Goal: Task Accomplishment & Management: Manage account settings

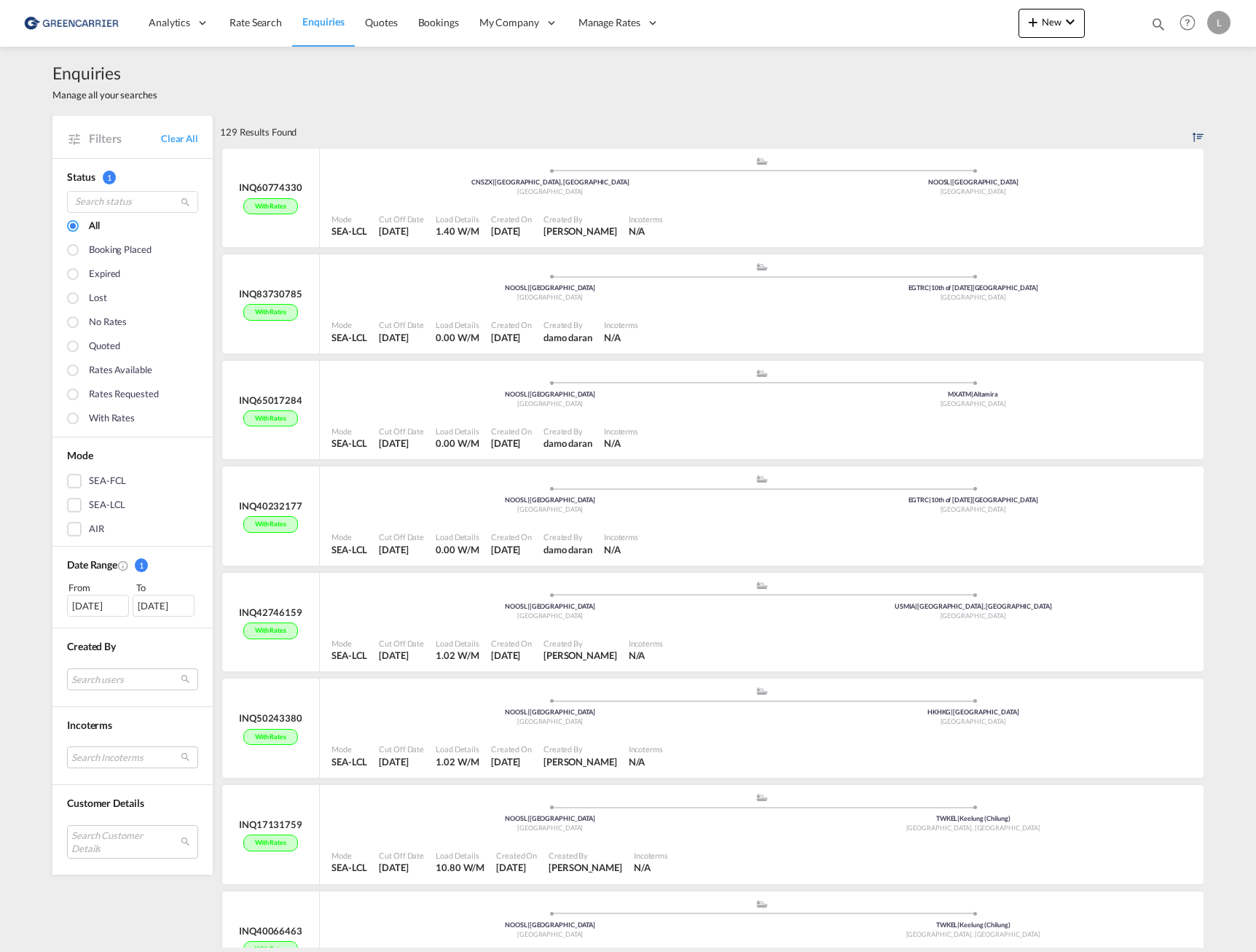
click at [421, 118] on div "129 Results Found" at bounding box center [711, 132] width 984 height 32
click at [397, 28] on span "Quotes" at bounding box center [381, 22] width 32 height 13
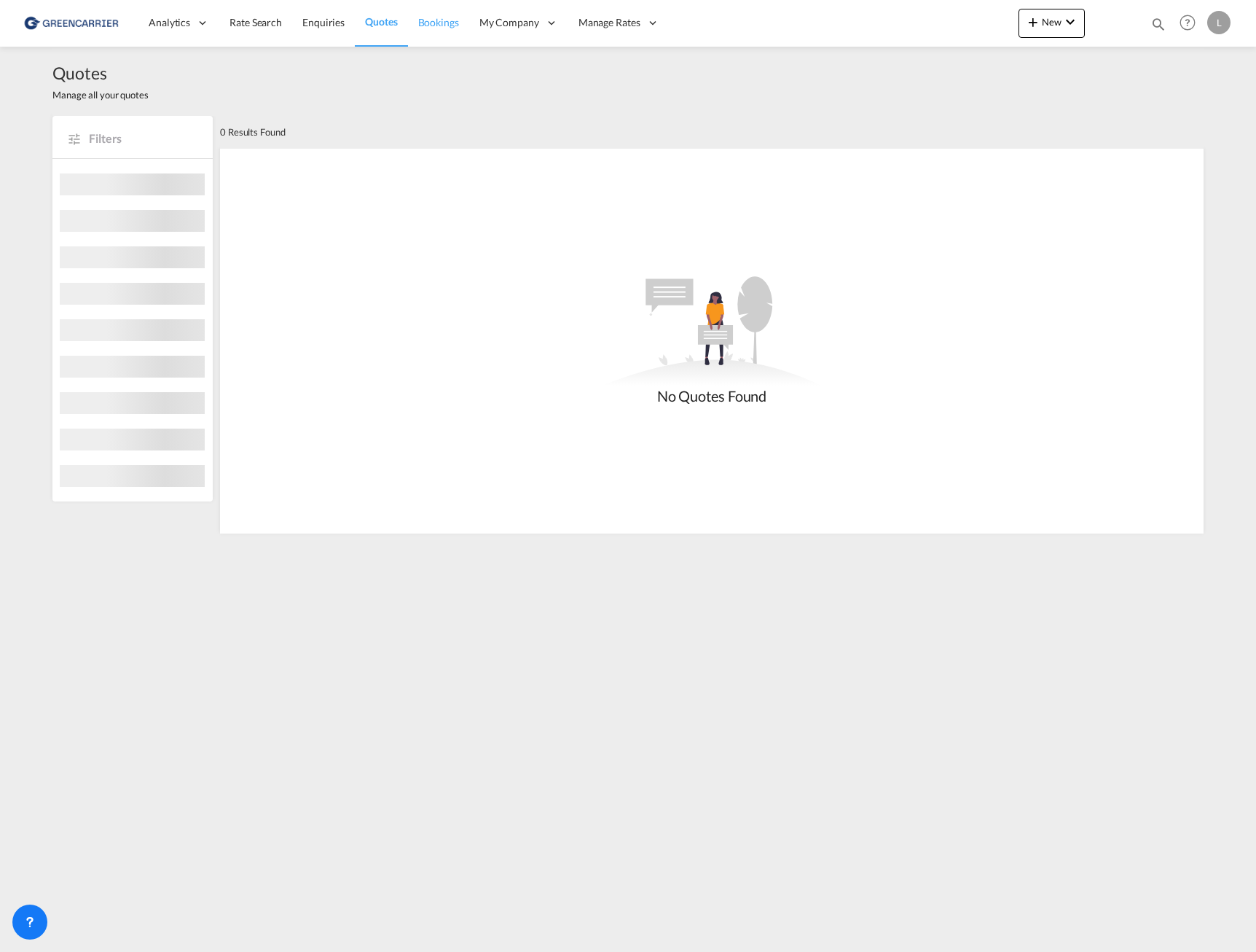
click at [437, 23] on span "Bookings" at bounding box center [439, 22] width 41 height 13
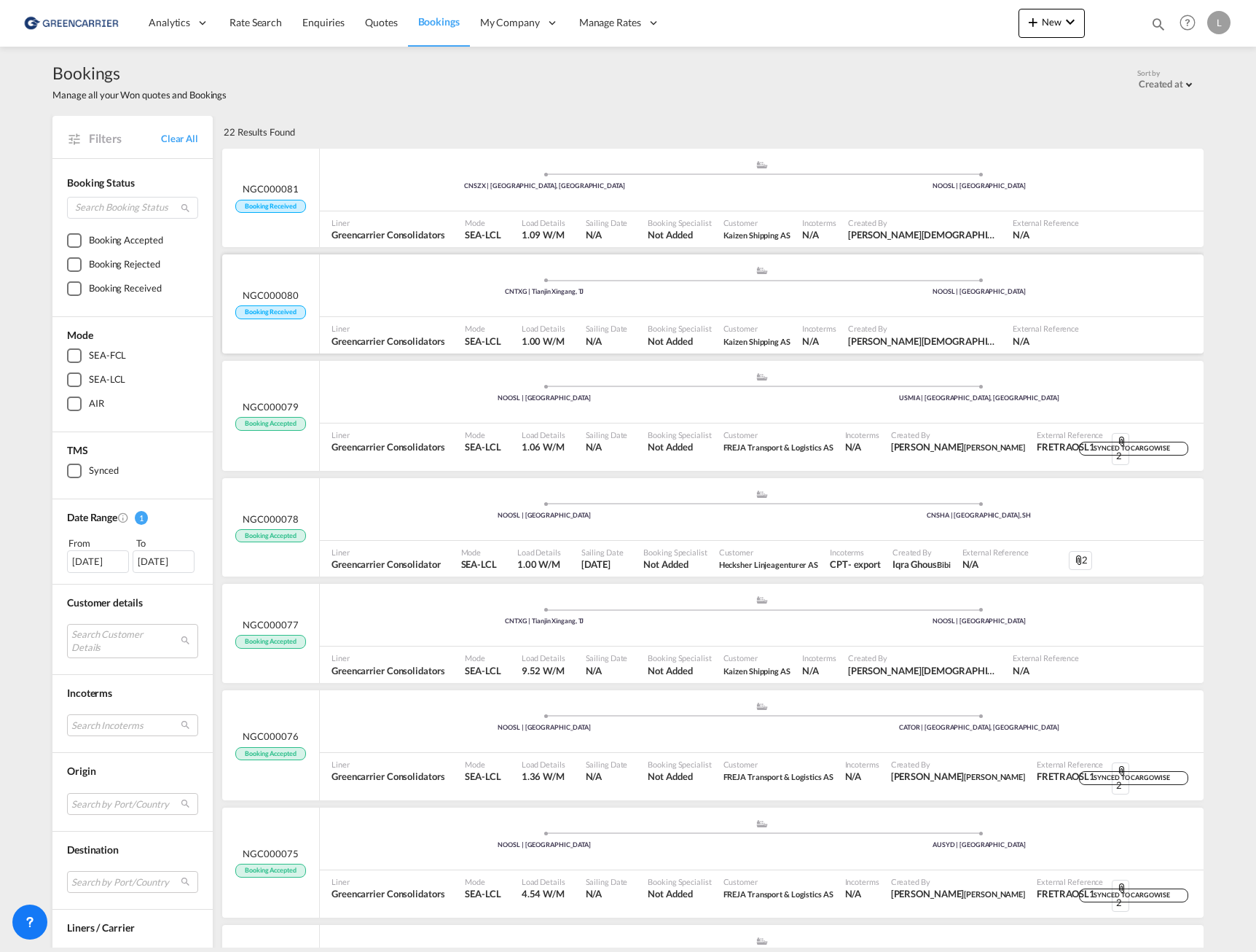
click at [774, 296] on div ".a{fill:#aaa8ad;} .a{fill:#aaa8ad;} CNTXG | Tianjin Xingang, TJ [GEOGRAPHIC_DAT…" at bounding box center [762, 287] width 884 height 43
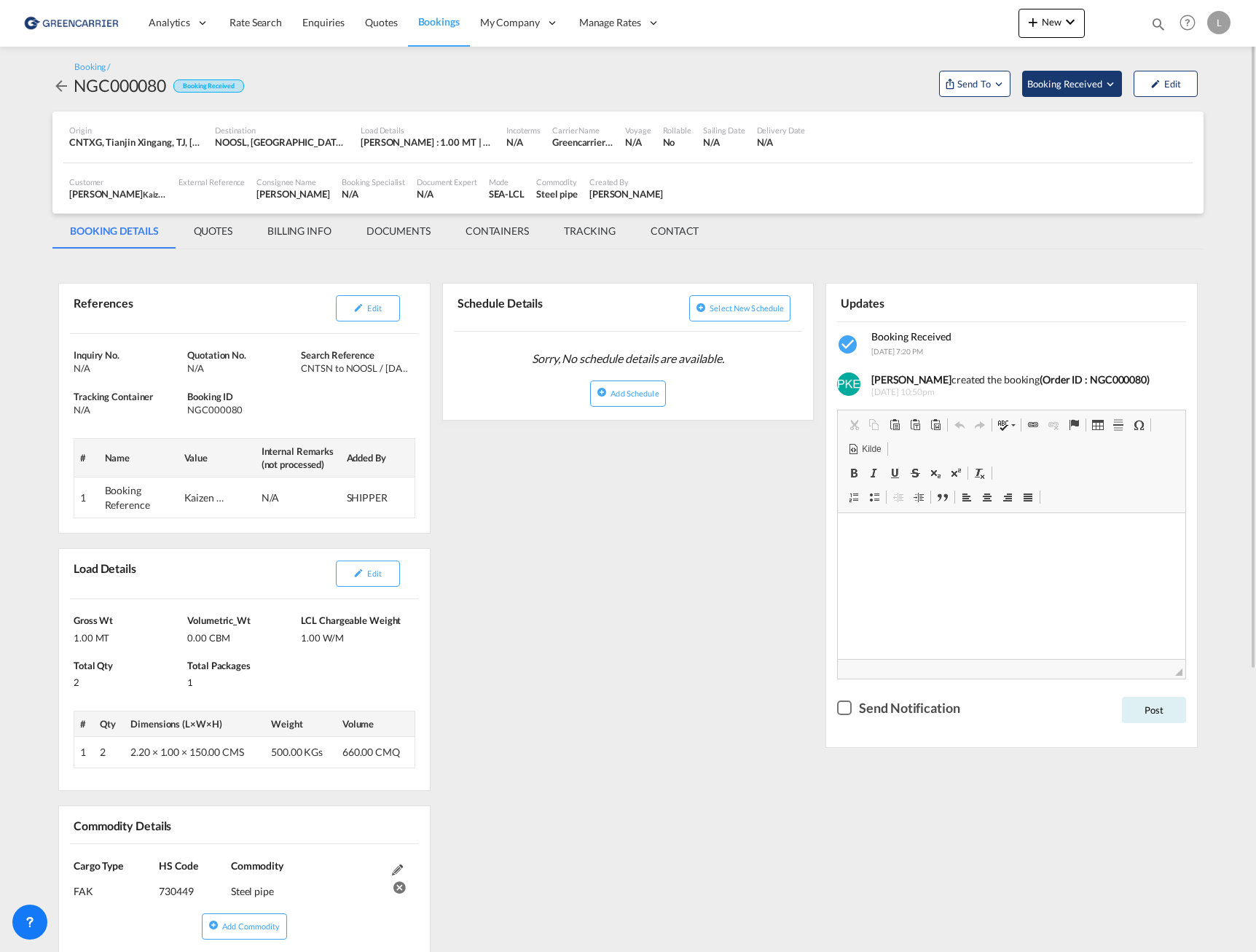
click at [1086, 80] on span "Booking Received" at bounding box center [1066, 83] width 77 height 14
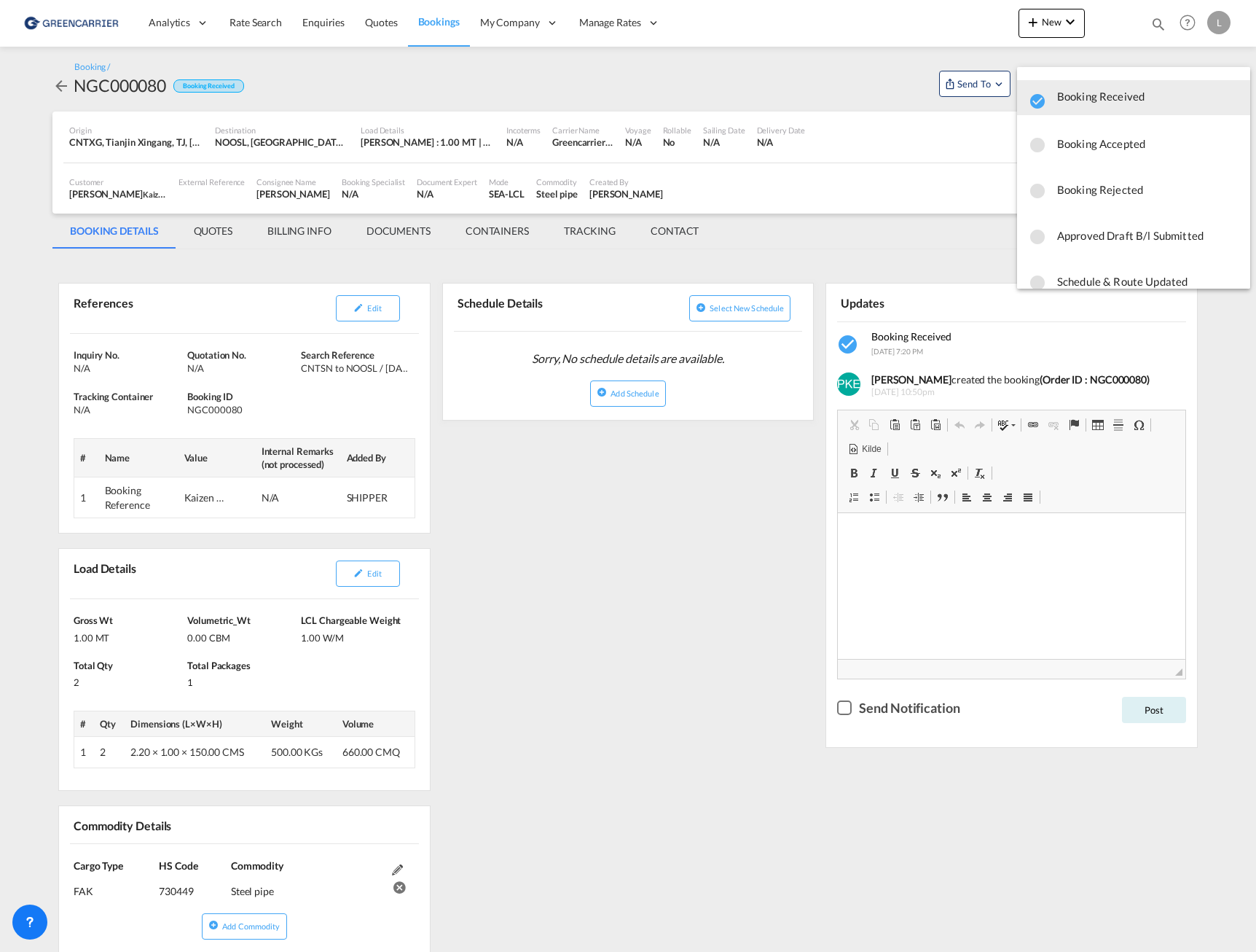
click at [1089, 147] on span "Booking Accepted" at bounding box center [1148, 143] width 181 height 26
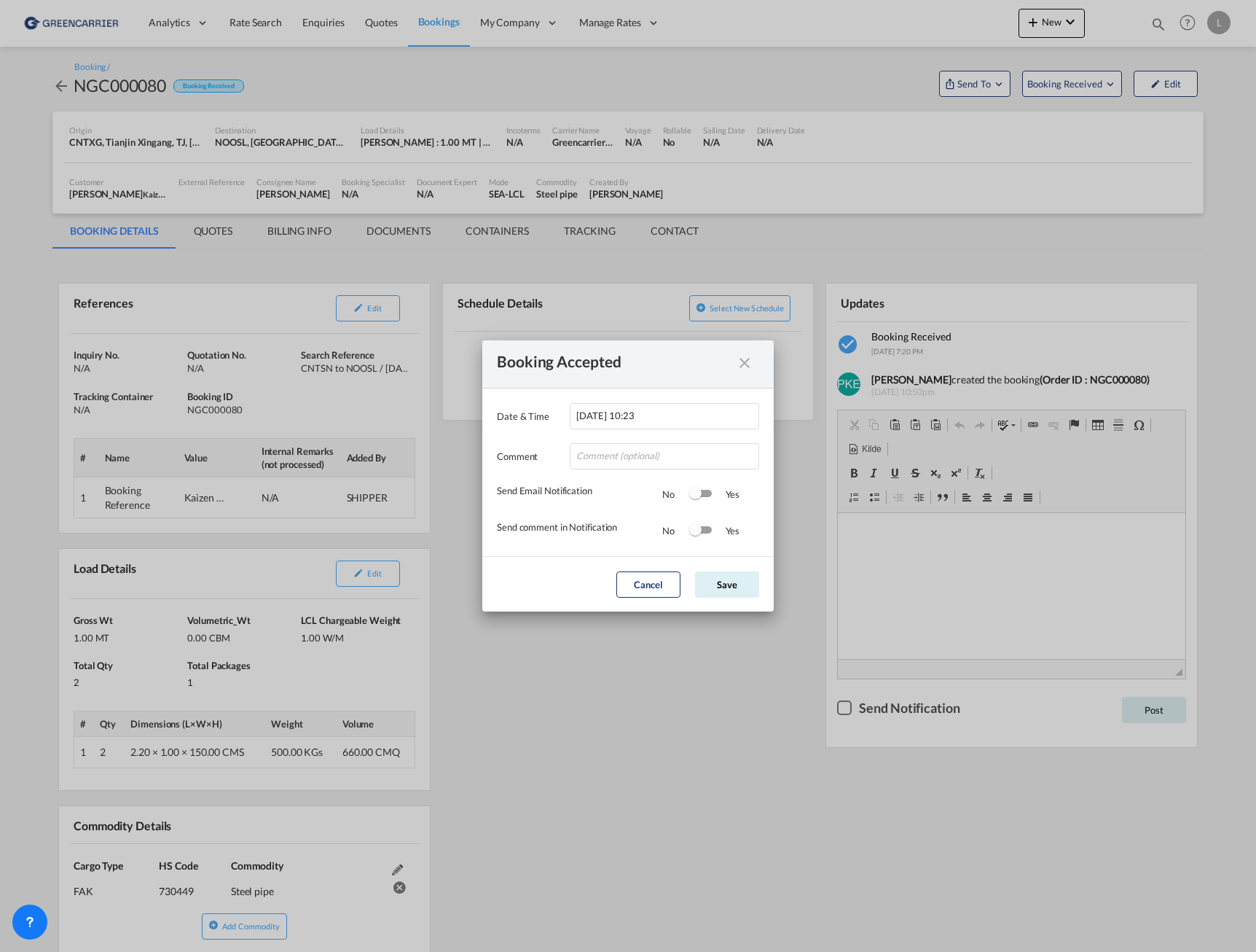
click at [696, 498] on div "Switch 1" at bounding box center [696, 493] width 13 height 13
click at [697, 529] on div "Switch 2" at bounding box center [696, 529] width 13 height 13
click at [725, 589] on button "Save" at bounding box center [726, 584] width 64 height 26
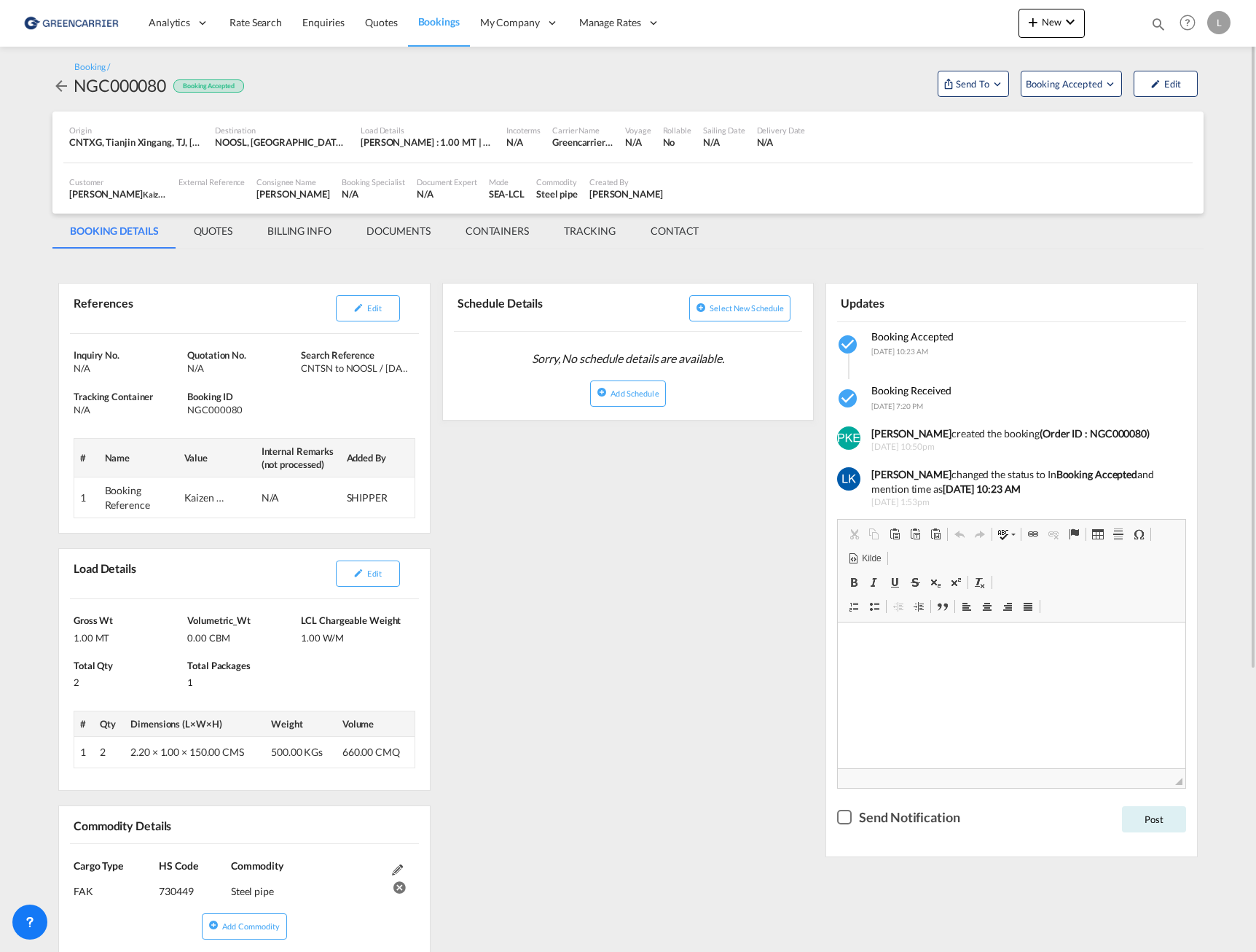
click at [600, 564] on div "References Edit Inquiry No. N/A Quotation No. N/A Search Reference CNTSN to NOO…" at bounding box center [628, 787] width 1151 height 1061
click at [360, 318] on button "Edit" at bounding box center [368, 308] width 64 height 26
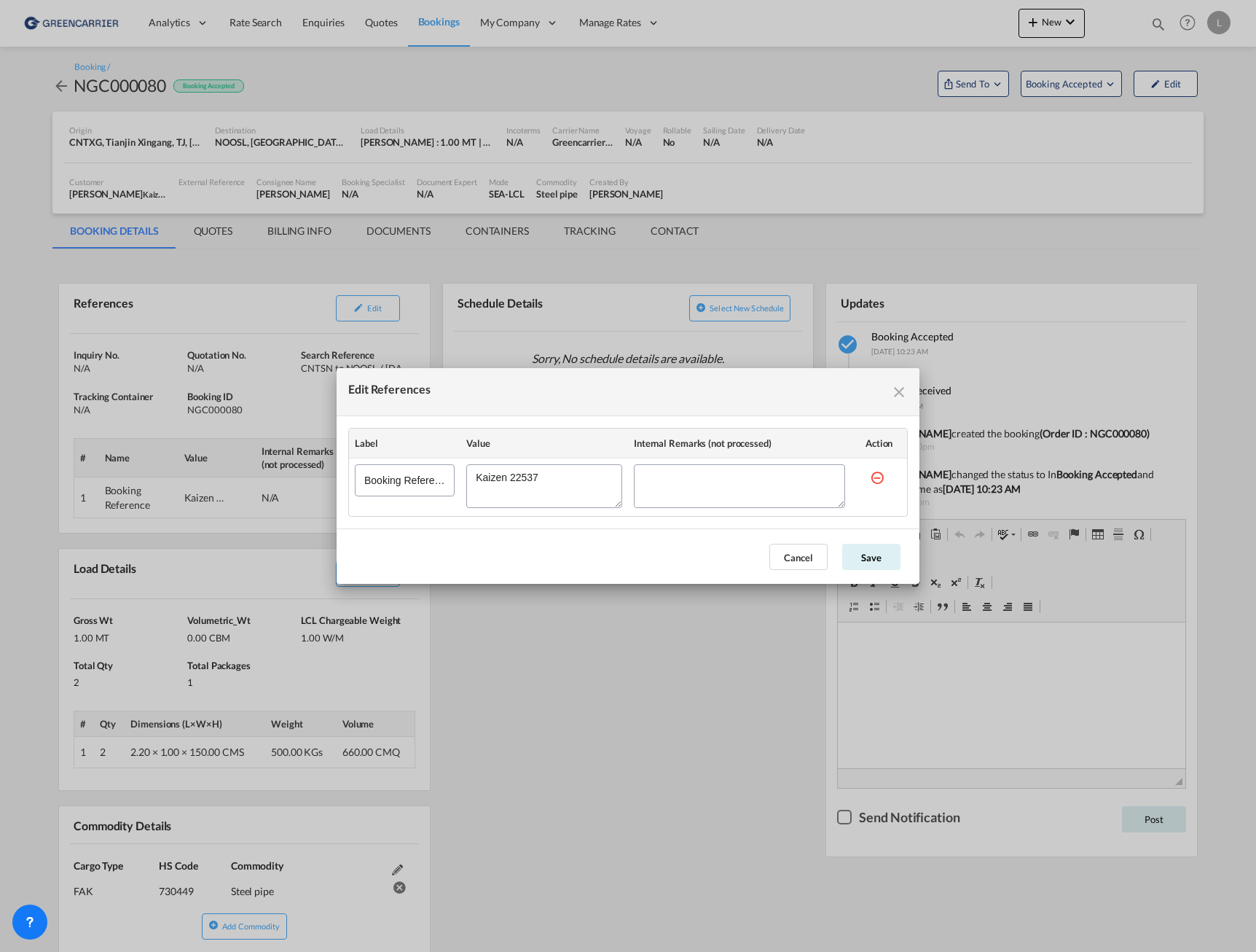
drag, startPoint x: 559, startPoint y: 479, endPoint x: 422, endPoint y: 481, distance: 137.0
click at [422, 481] on tr "Booking Reference" at bounding box center [628, 487] width 559 height 58
click at [906, 393] on md-icon "icon-close fg-AAA8AD cursor" at bounding box center [899, 392] width 18 height 18
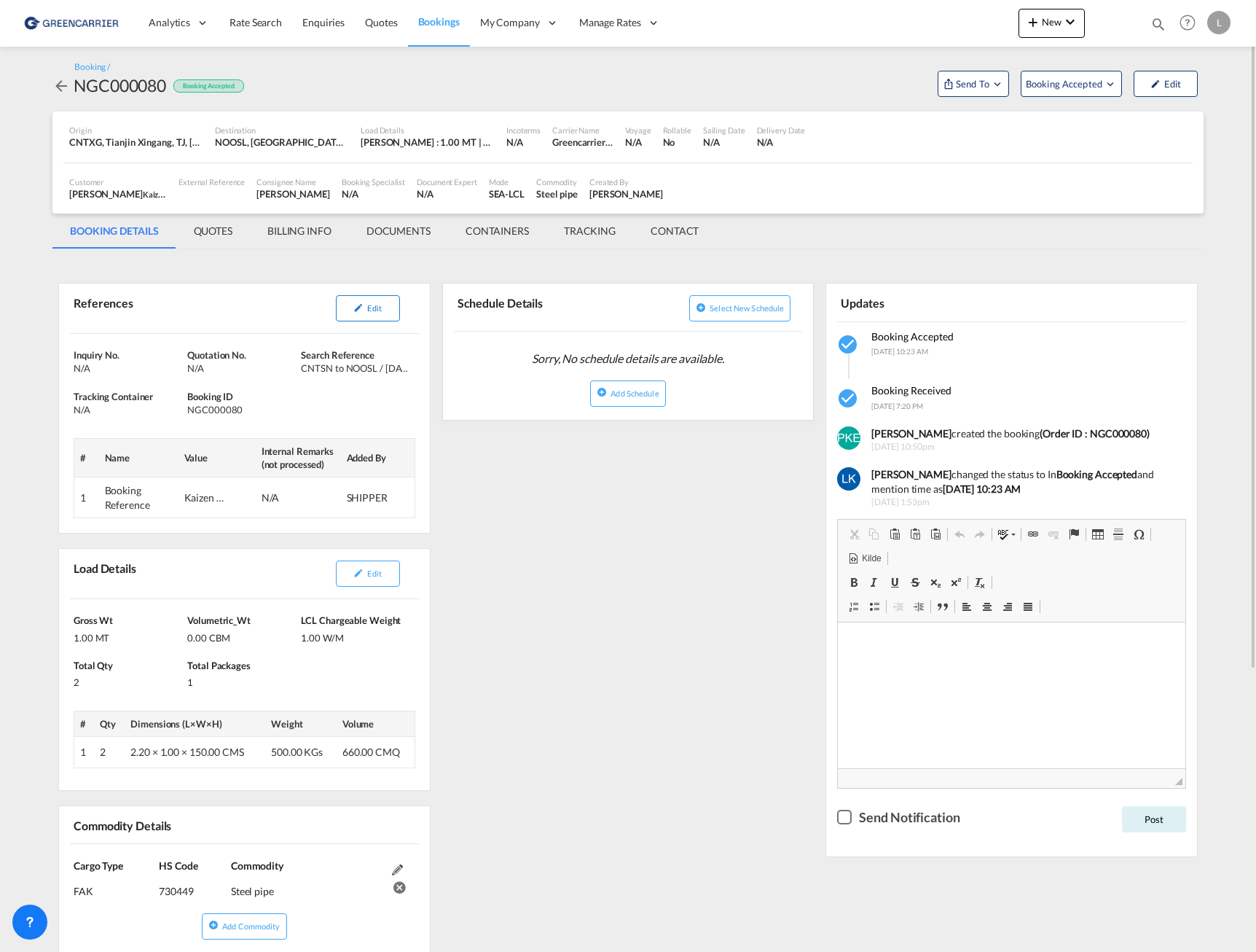
click at [373, 311] on span "Edit" at bounding box center [374, 307] width 14 height 9
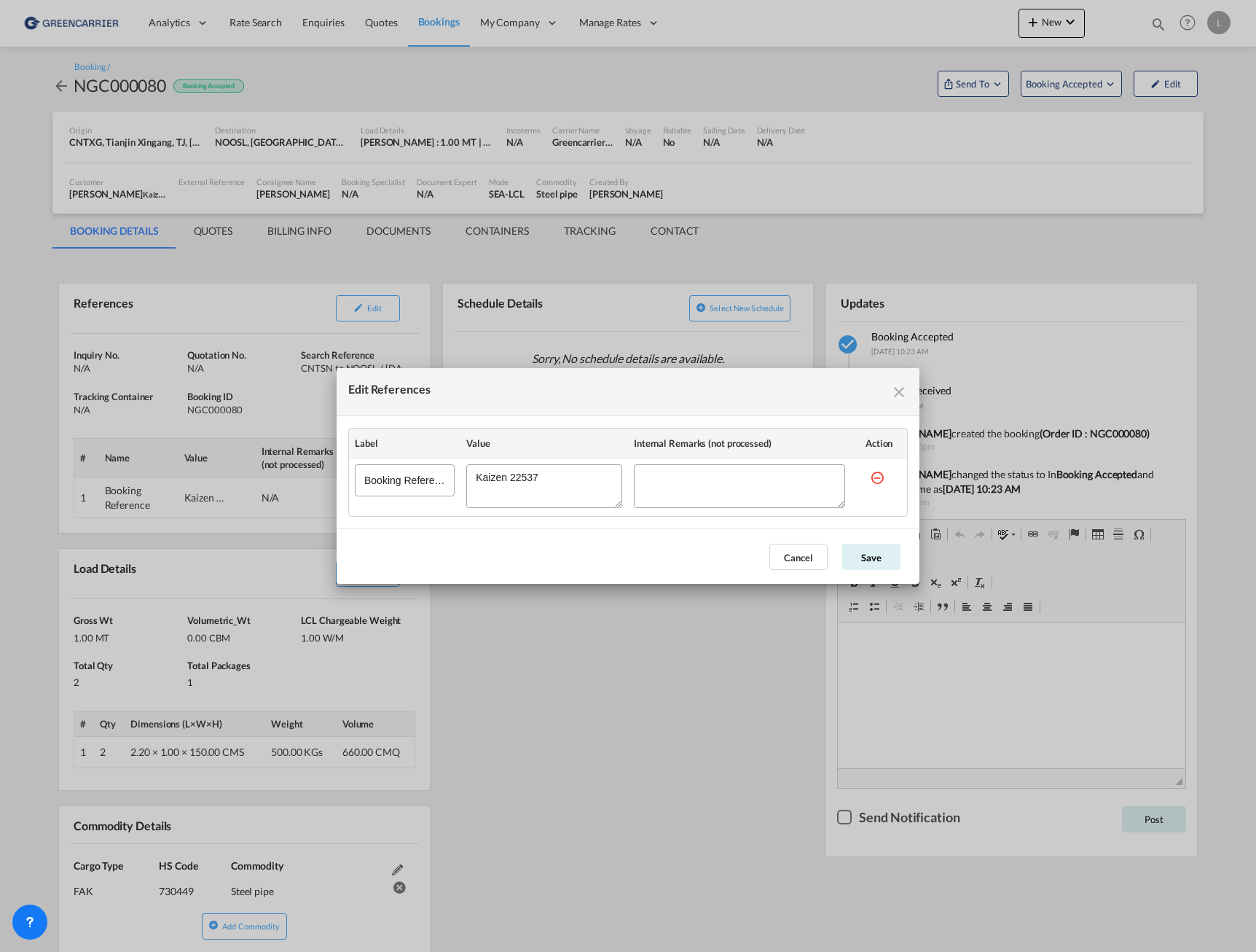
click at [899, 392] on md-icon "icon-close fg-AAA8AD cursor" at bounding box center [899, 392] width 18 height 18
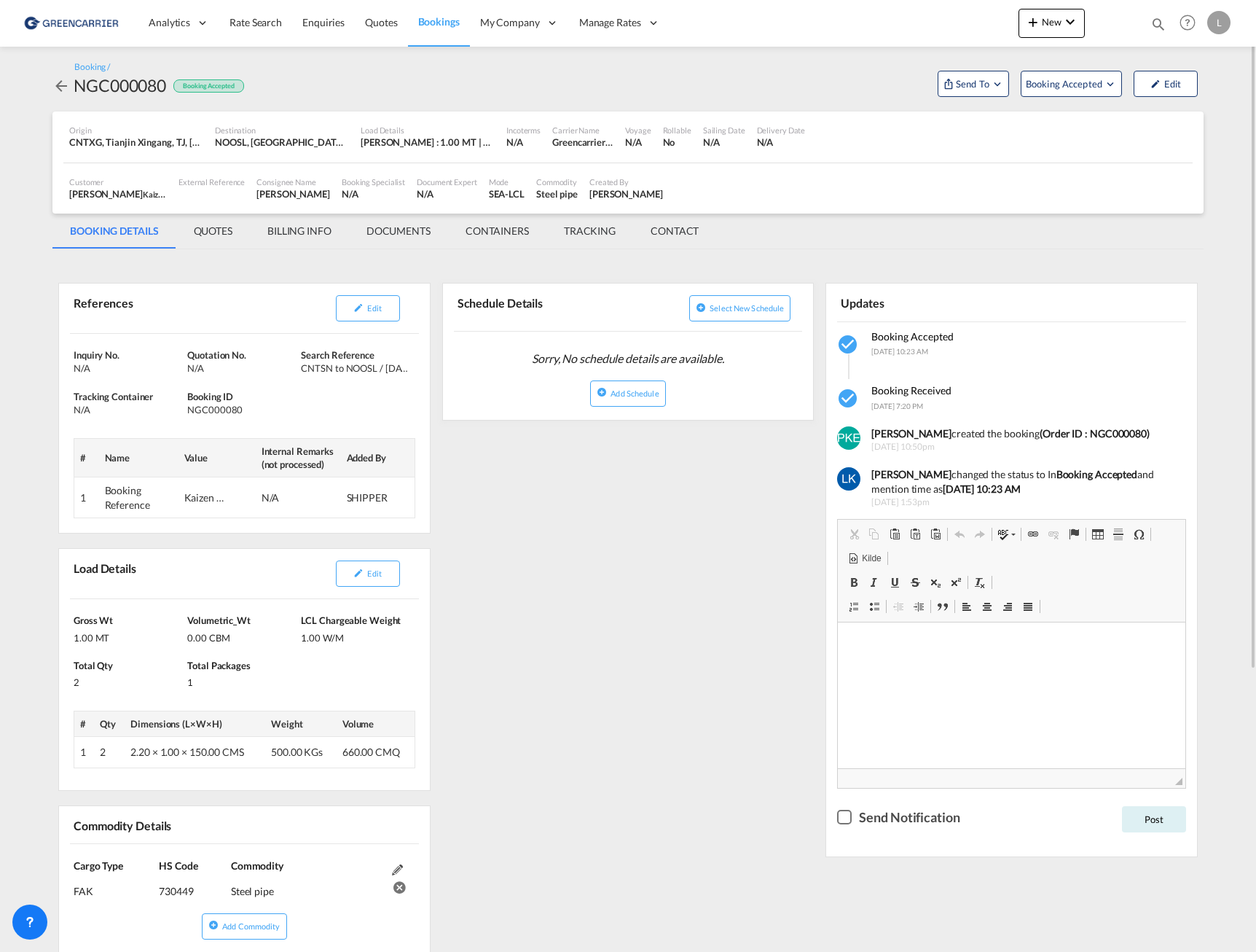
click at [222, 230] on md-tab-item "QUOTES" at bounding box center [213, 231] width 73 height 35
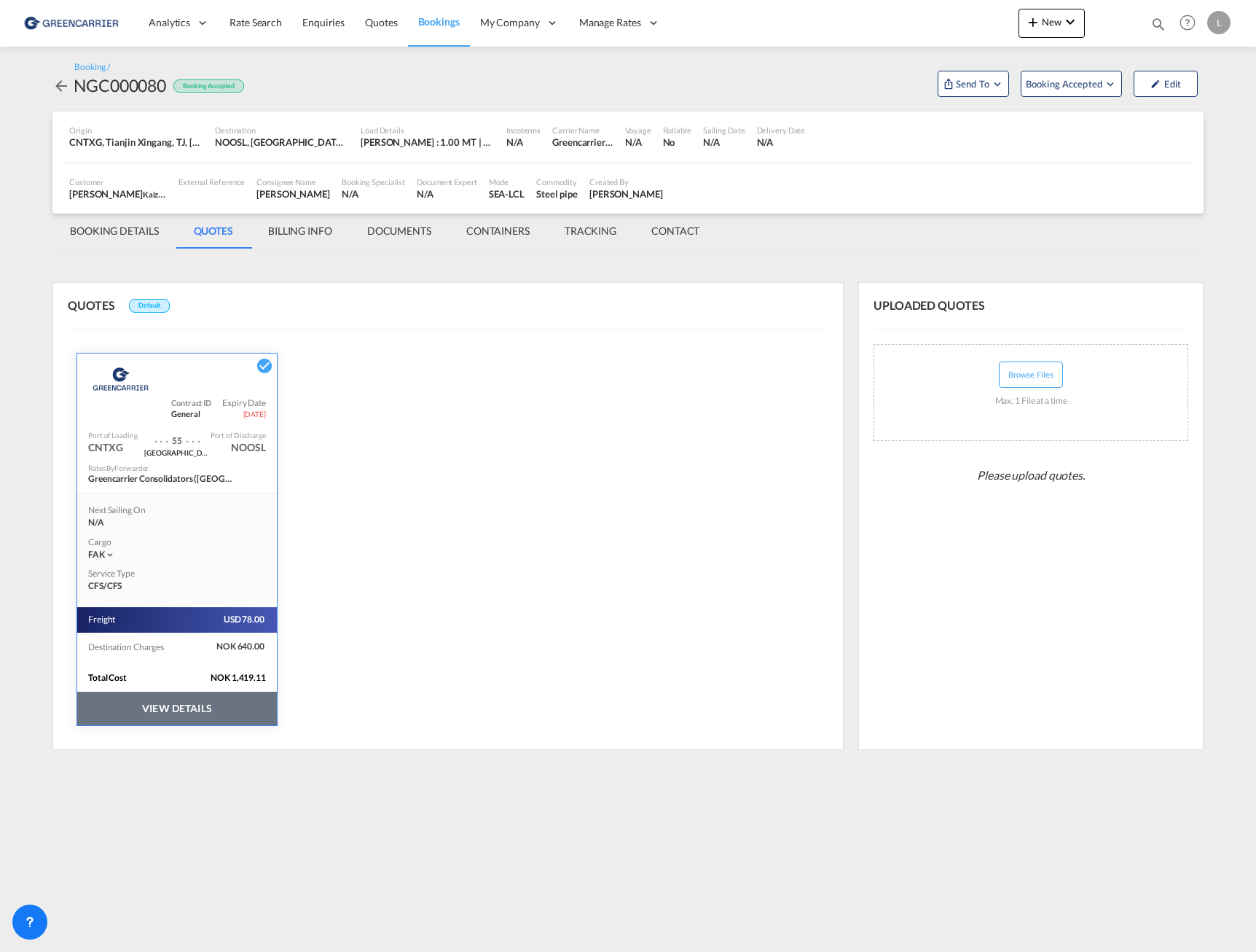
click at [295, 230] on md-tab-item "BILLING INFO" at bounding box center [300, 231] width 99 height 35
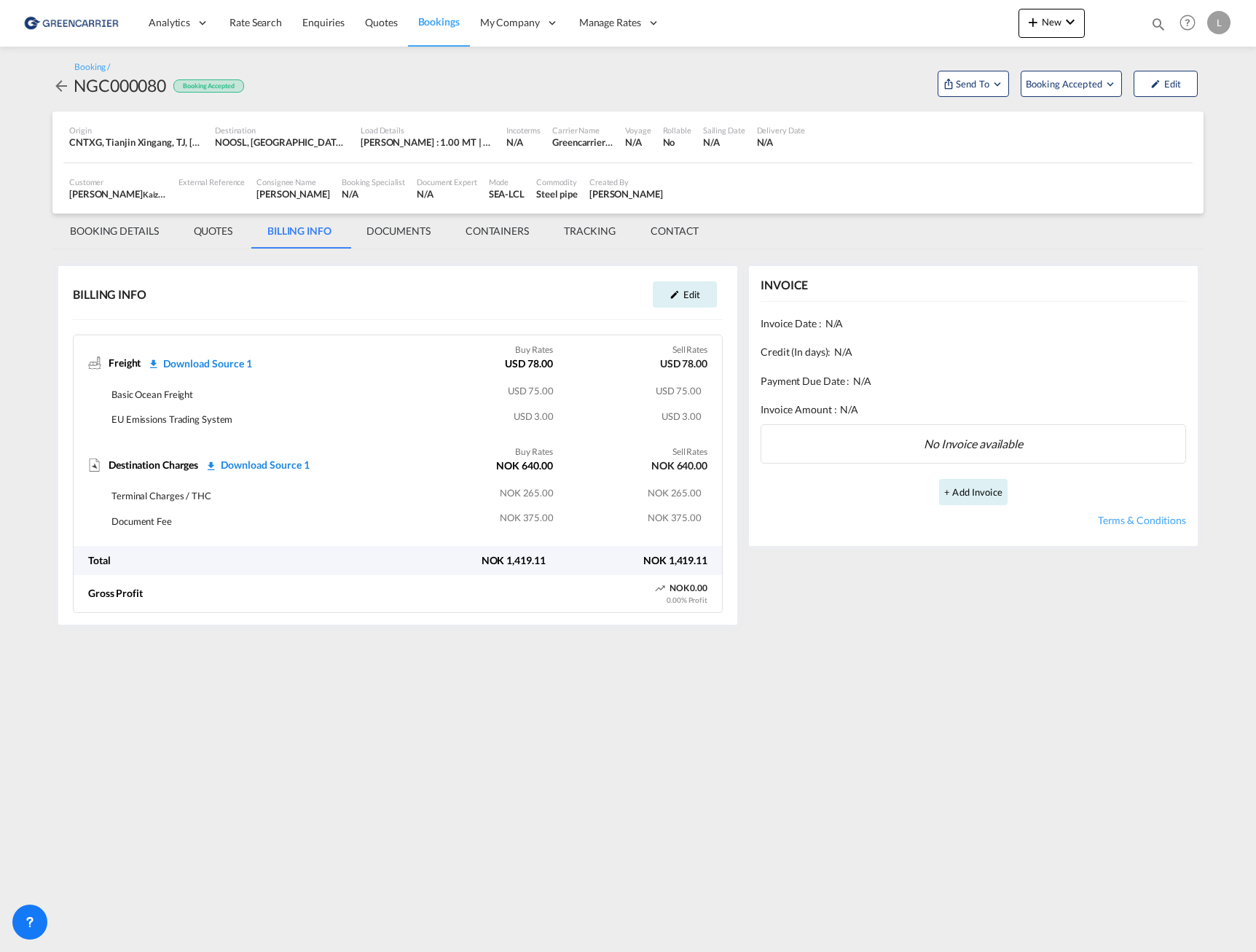
click at [313, 233] on md-tab-item "BILLING INFO" at bounding box center [300, 231] width 99 height 35
click at [231, 234] on md-tab-item "QUOTES" at bounding box center [213, 231] width 73 height 35
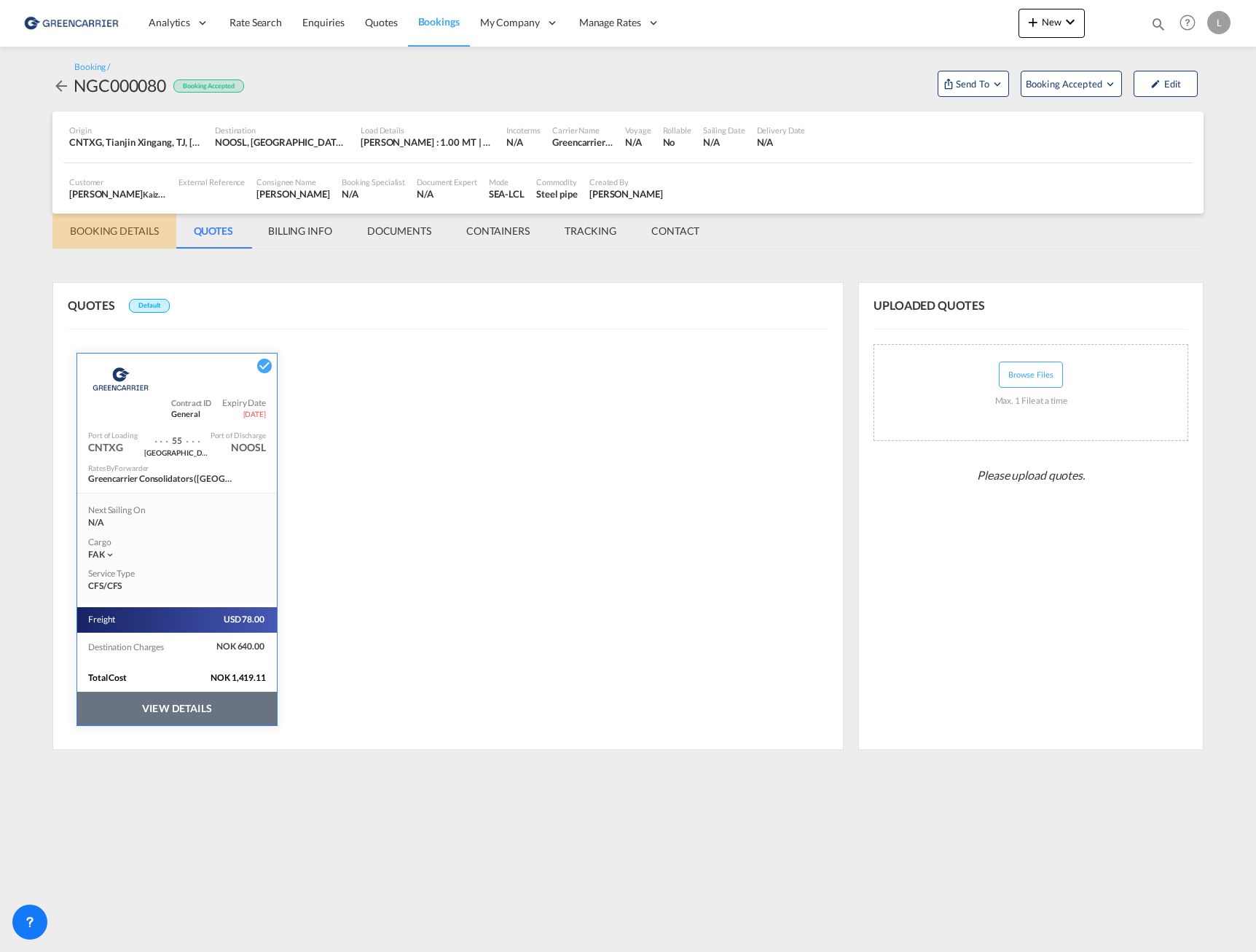
click at [126, 235] on md-tab-item "BOOKING DETAILS" at bounding box center [114, 231] width 123 height 35
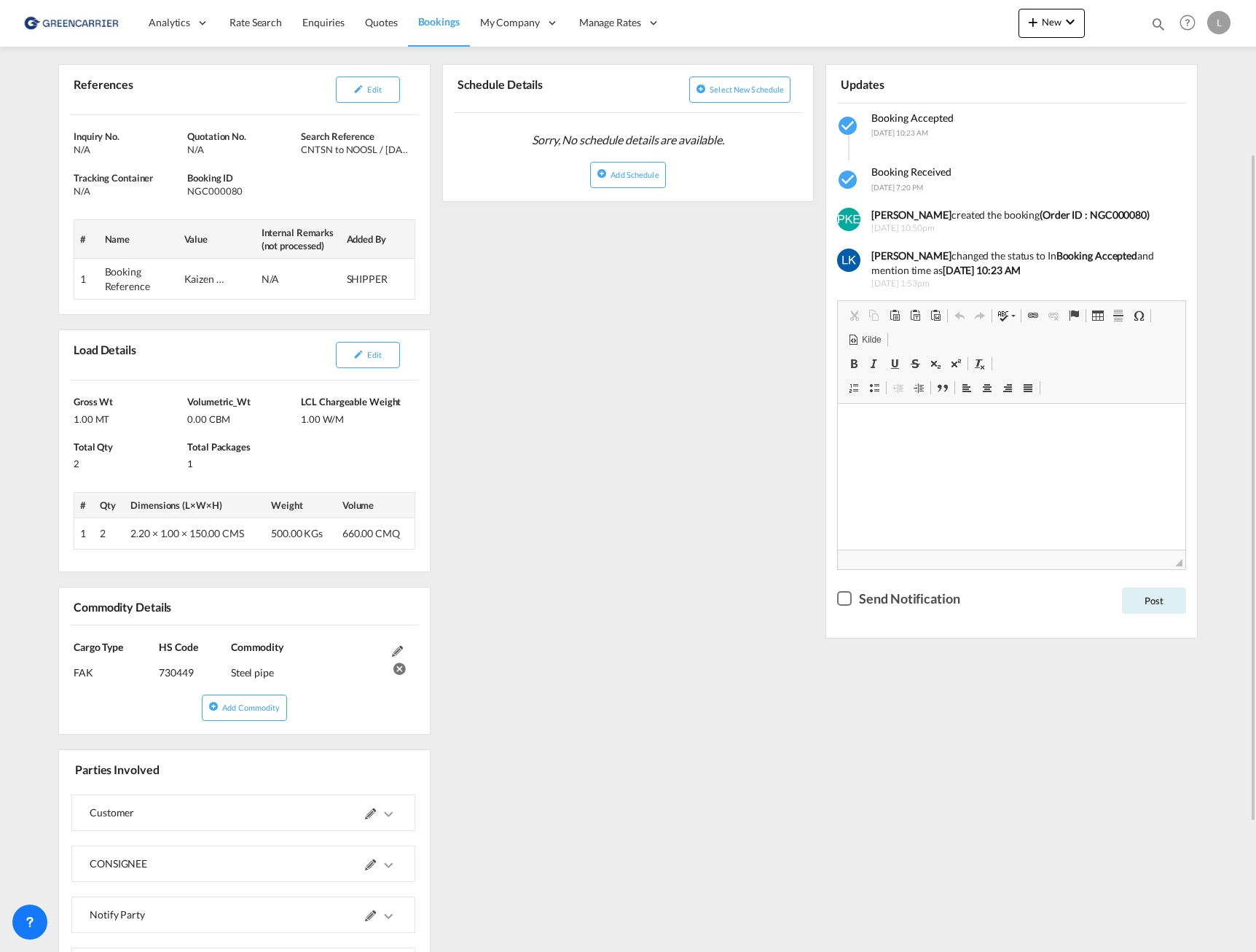
scroll to position [364, 0]
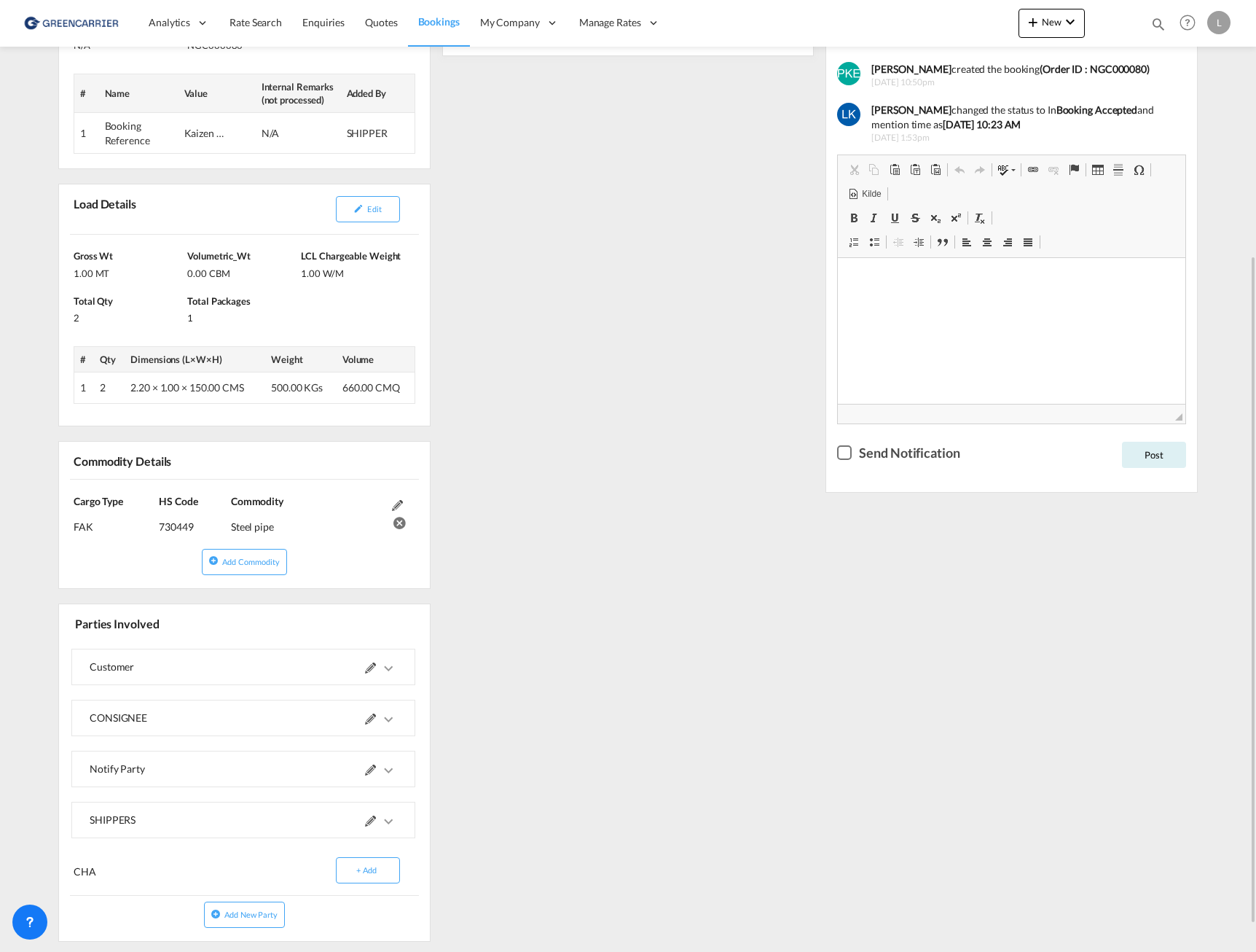
click at [381, 825] on md-icon "icons/ic_keyboard_arrow_right_black_24px.svg" at bounding box center [388, 821] width 18 height 18
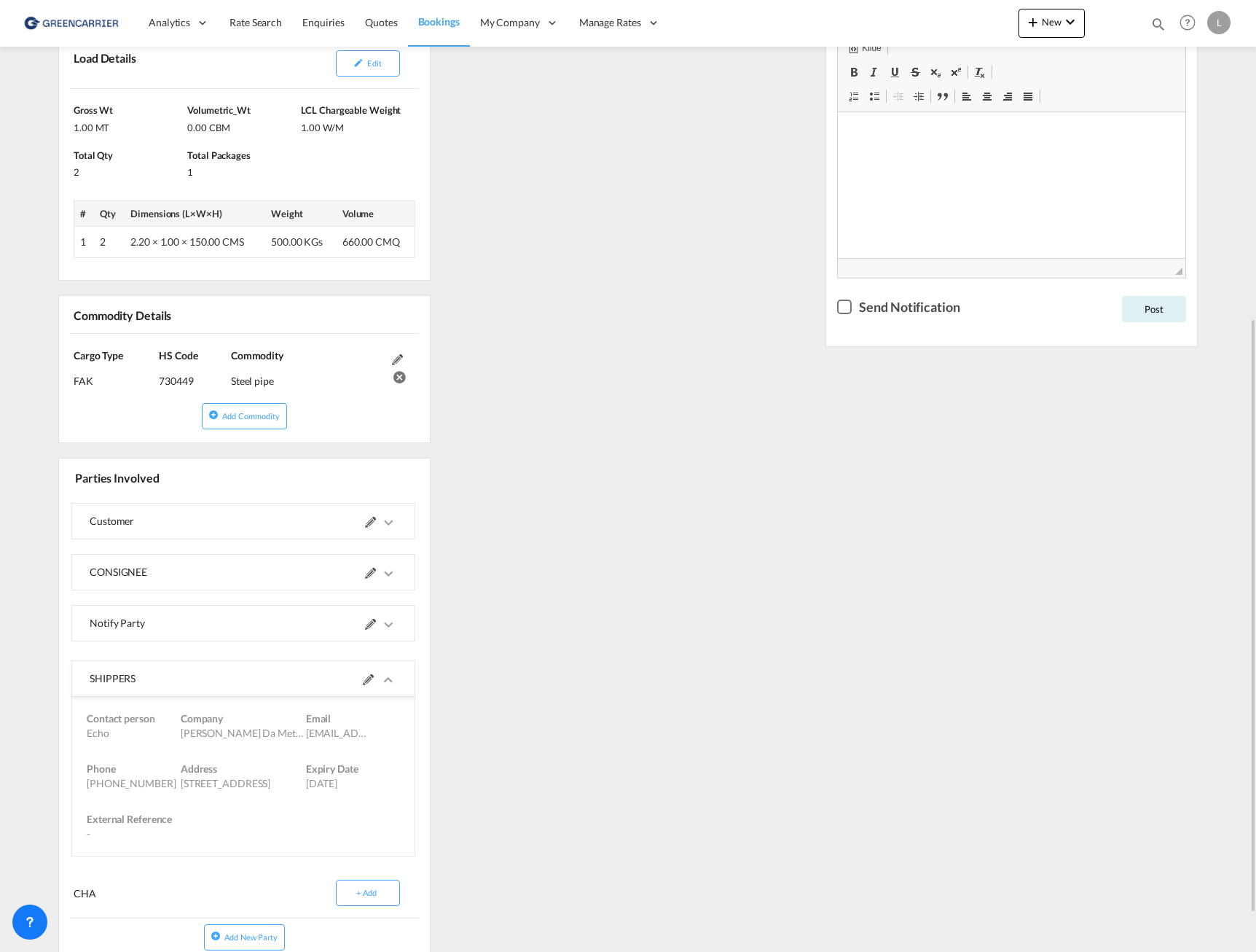
click at [374, 681] on md-icon at bounding box center [368, 680] width 11 height 11
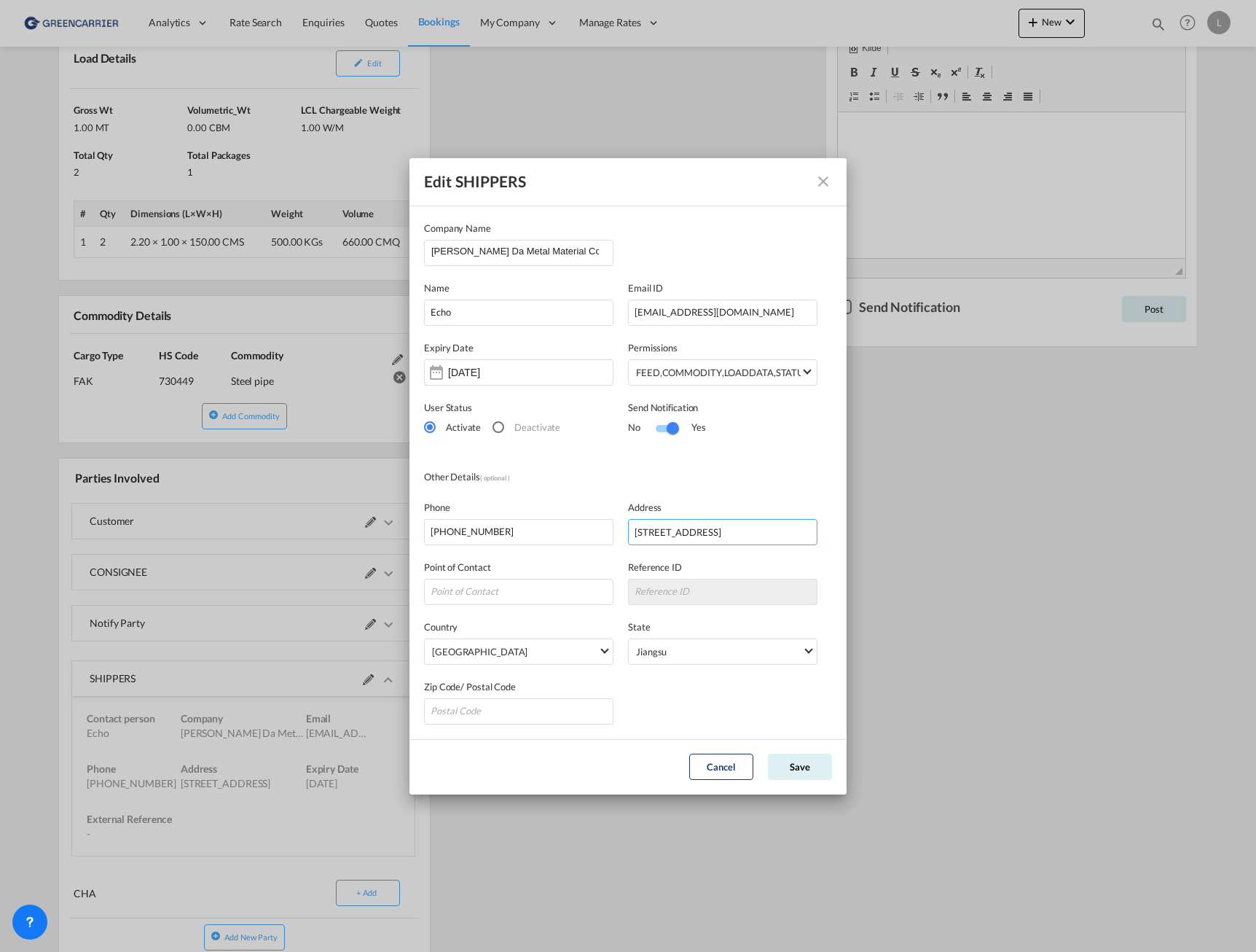
scroll to position [0, 146]
drag, startPoint x: 716, startPoint y: 536, endPoint x: 841, endPoint y: 542, distance: 125.1
click at [841, 542] on md-dialog-content "Company Name [PERSON_NAME] Da Metal Material Co. Name Echo Email ID [EMAIL_ADDR…" at bounding box center [628, 473] width 438 height 533
click at [670, 536] on input "[STREET_ADDRESS]" at bounding box center [723, 531] width 190 height 26
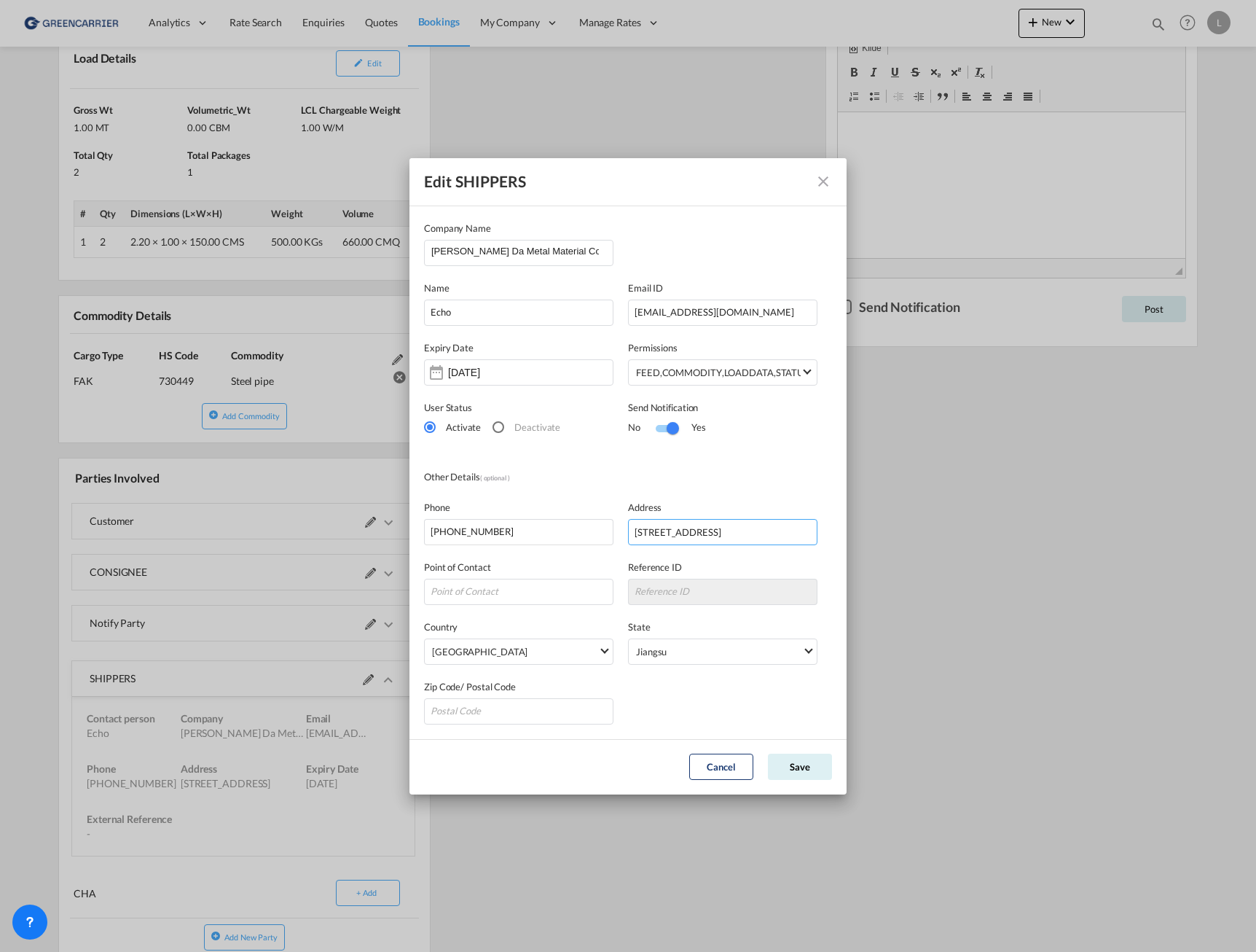
drag, startPoint x: 816, startPoint y: 533, endPoint x: 693, endPoint y: 509, distance: 125.3
click at [455, 526] on div "Phone [PHONE_NUMBER] Address [STREET_ADDRESS]" at bounding box center [628, 515] width 408 height 60
click at [825, 183] on md-icon "icon-close" at bounding box center [823, 181] width 18 height 18
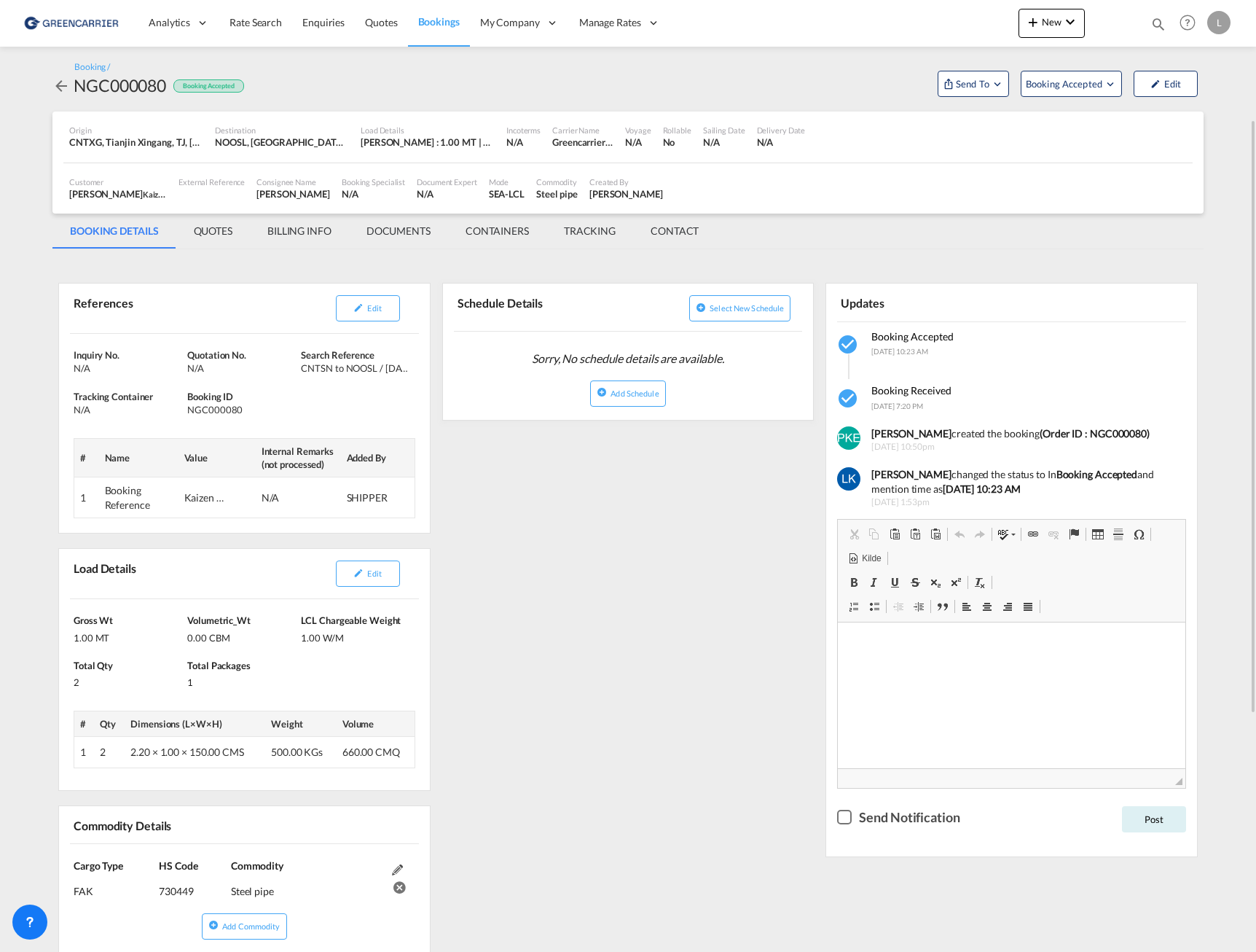
scroll to position [146, 0]
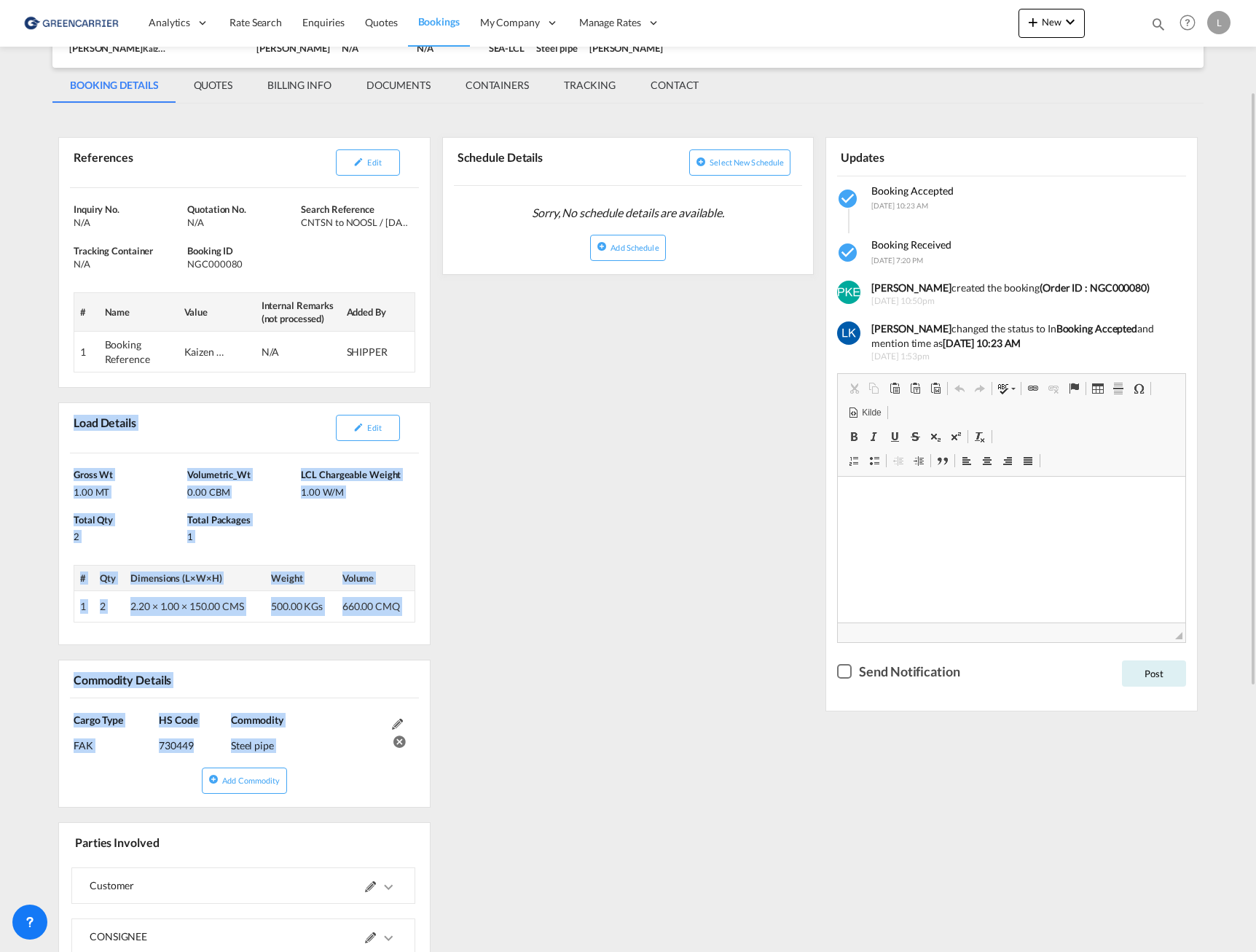
drag, startPoint x: 75, startPoint y: 422, endPoint x: 448, endPoint y: 795, distance: 527.5
click at [437, 795] on div "References Edit Inquiry No. N/A Quotation No. N/A Search Reference CNTSN to NOO…" at bounding box center [244, 725] width 384 height 1217
copy div "Load Details Edit [PERSON_NAME] 1.00 MT Volumetric_Wt 0.00 CBM LCL Chargeable W…"
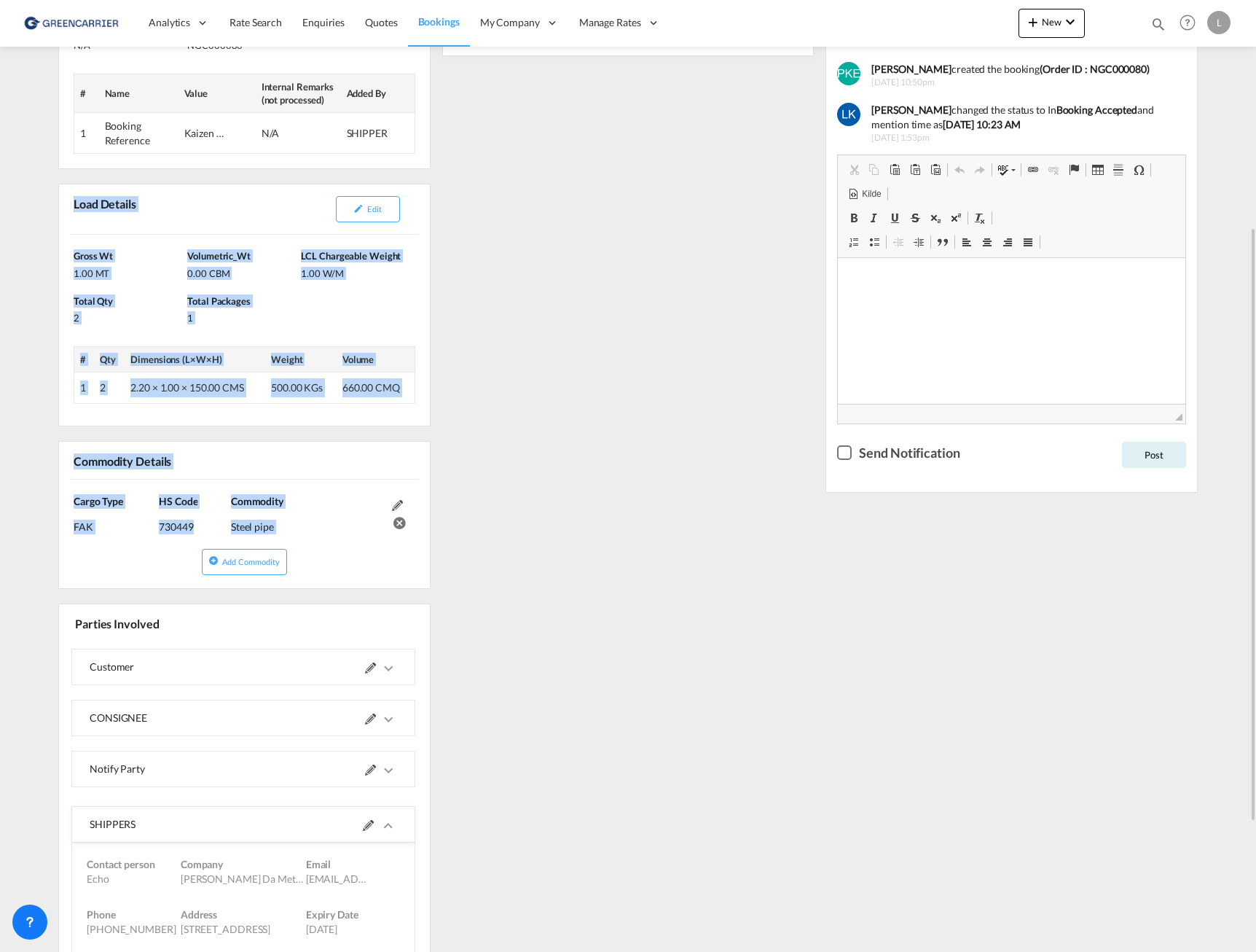
click at [355, 479] on div "Cargo Type FAK (IMCO Code : 0) HS Code 730449 Commodity Steel pipe" at bounding box center [244, 513] width 371 height 68
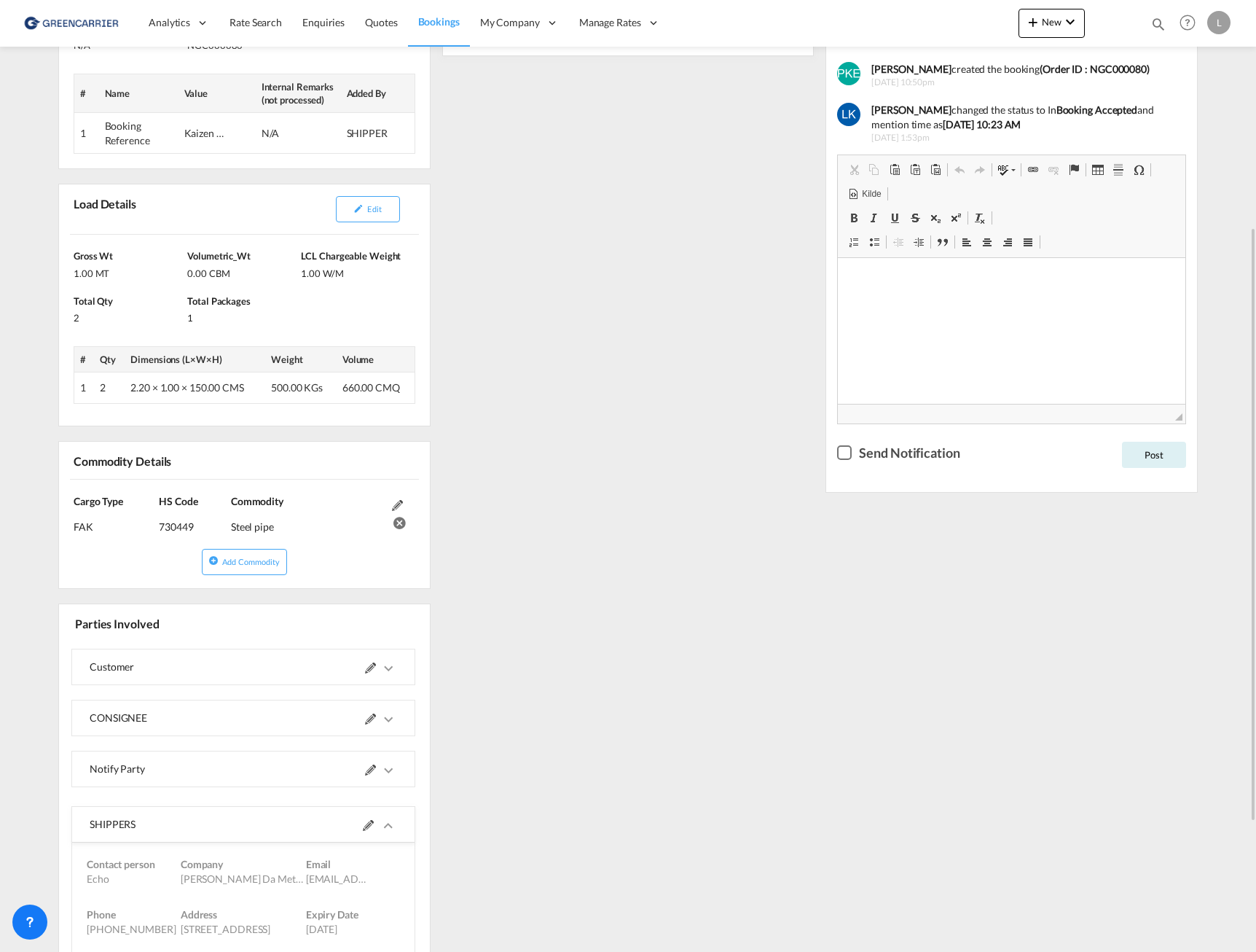
scroll to position [571, 0]
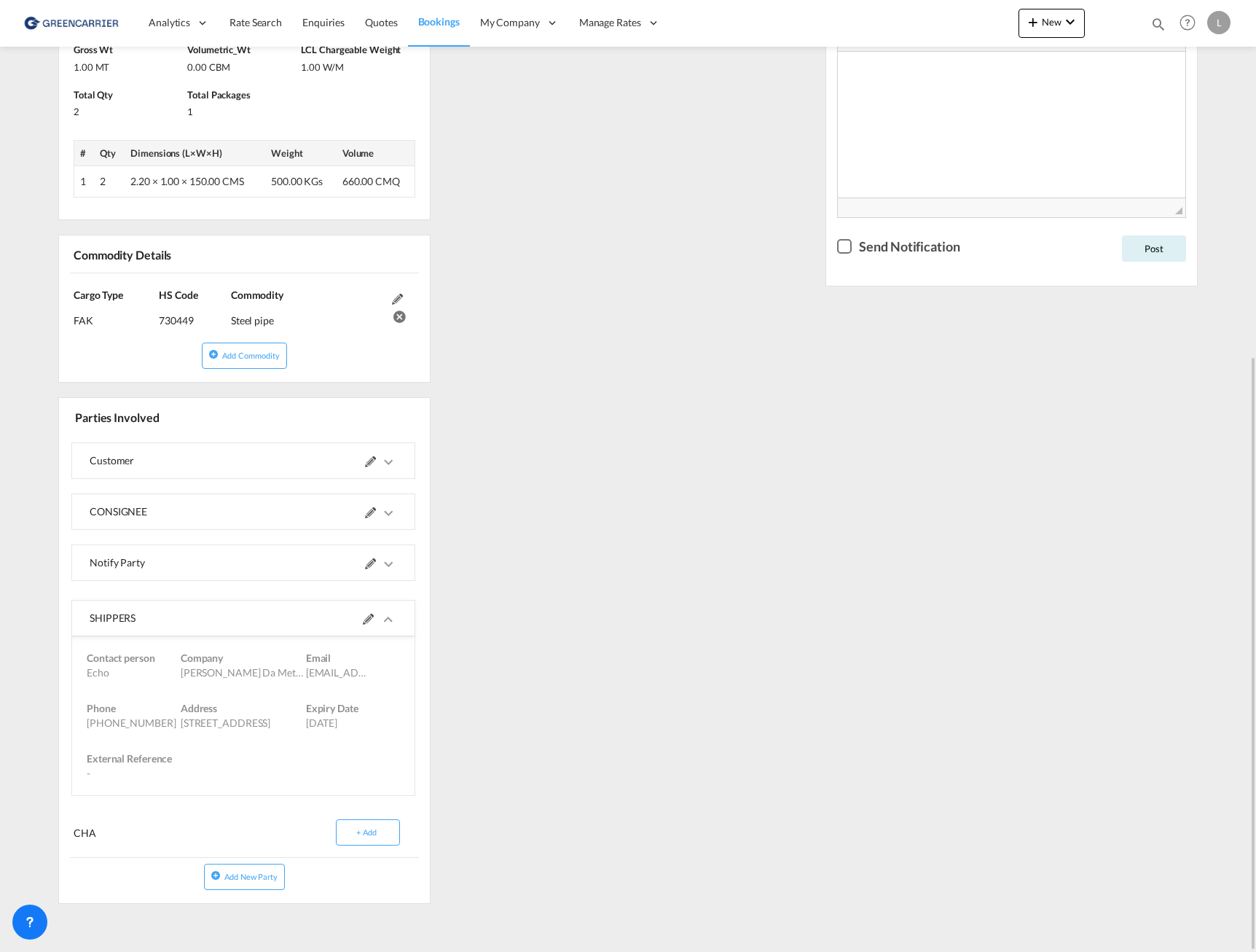
drag, startPoint x: 92, startPoint y: 619, endPoint x: 308, endPoint y: 789, distance: 274.9
click at [308, 789] on md-expansion-panel-expanded "SHIPPERS Contact person Echo Company Wuxi Chengye Da Metal Material Co. Email […" at bounding box center [244, 697] width 342 height 195
copy md-expansion-panel-expanded "SHIPPERS Contact person Echo Company [PERSON_NAME] Da Metal Material Co. Email …"
click at [651, 525] on div "References Edit Inquiry No. N/A Quotation No. N/A Search Reference CNTSN to NOO…" at bounding box center [628, 300] width 1151 height 1229
click at [415, 509] on md-expansion-panel-collapsed "CONSIGNEE" at bounding box center [244, 511] width 342 height 35
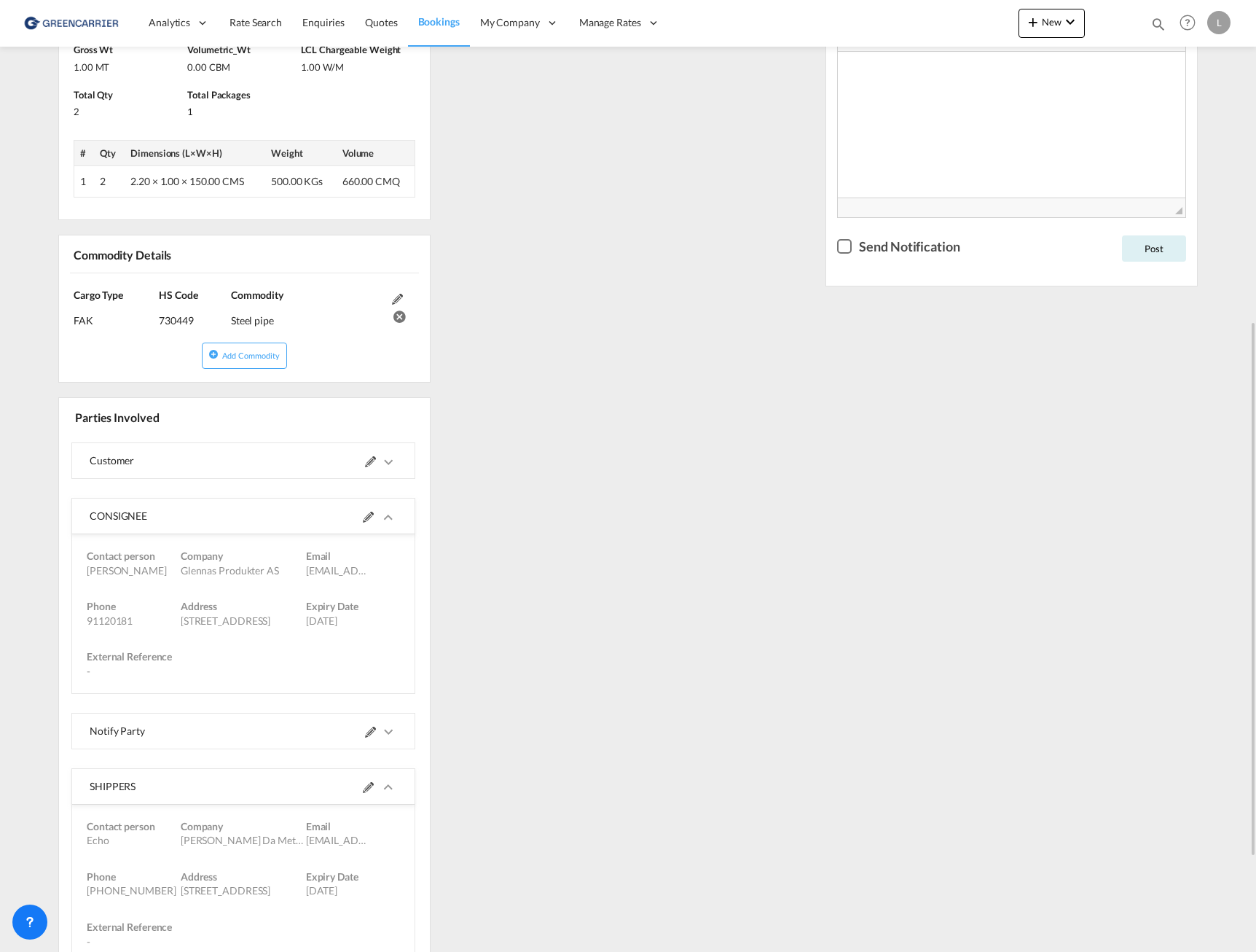
scroll to position [738, 0]
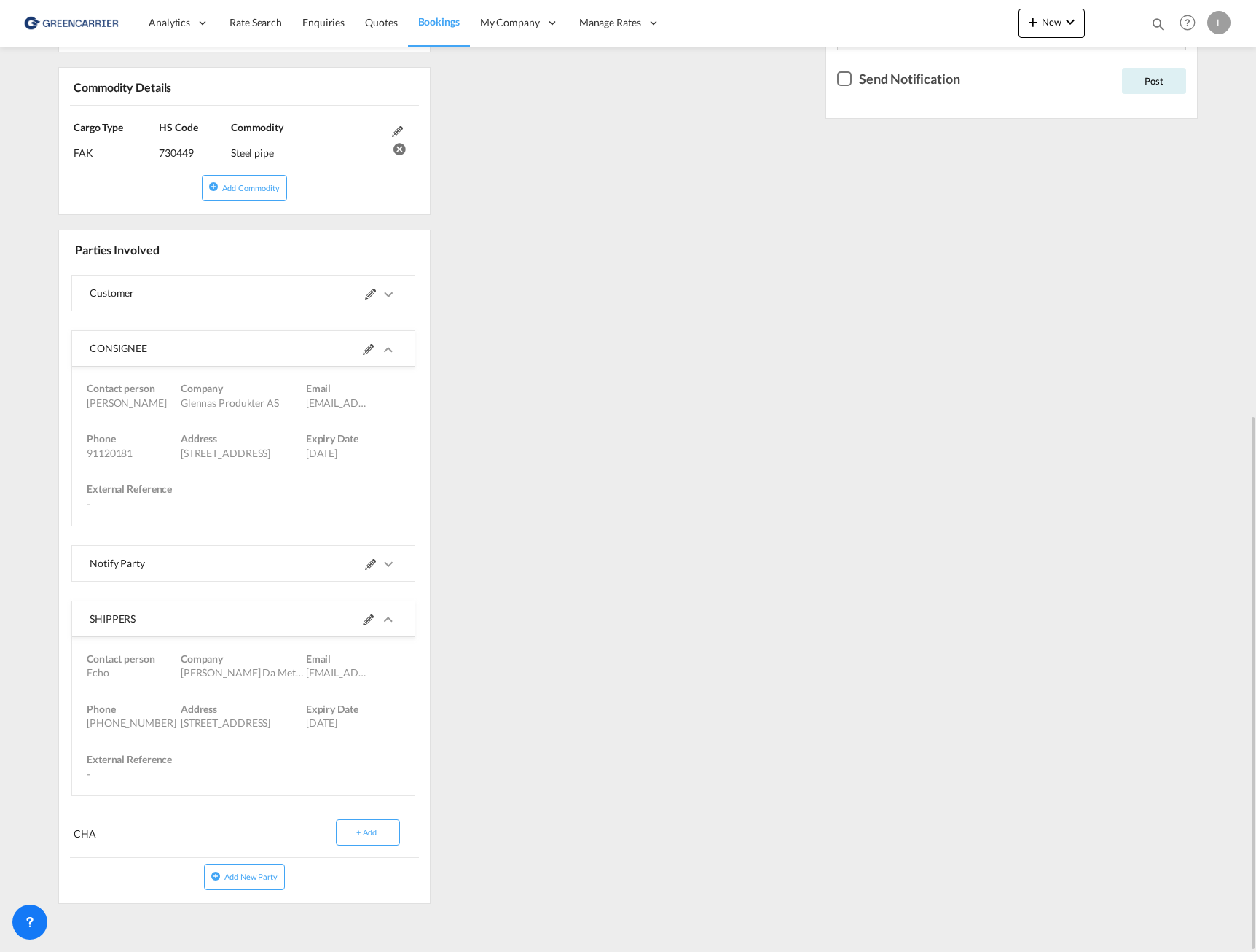
drag, startPoint x: 94, startPoint y: 347, endPoint x: 397, endPoint y: 510, distance: 344.1
click at [397, 510] on md-expansion-panel-expanded "CONSIGNEE Contact person [PERSON_NAME] Company [PERSON_NAME] AS Email [EMAIL_AD…" at bounding box center [244, 428] width 342 height 195
click at [104, 347] on div "CONSIGNEE" at bounding box center [166, 348] width 154 height 35
drag, startPoint x: 89, startPoint y: 347, endPoint x: 232, endPoint y: 532, distance: 233.8
click at [232, 532] on div "Customer Customer Contact person [PERSON_NAME] Company Kaizen Shipping AS Email…" at bounding box center [244, 582] width 371 height 628
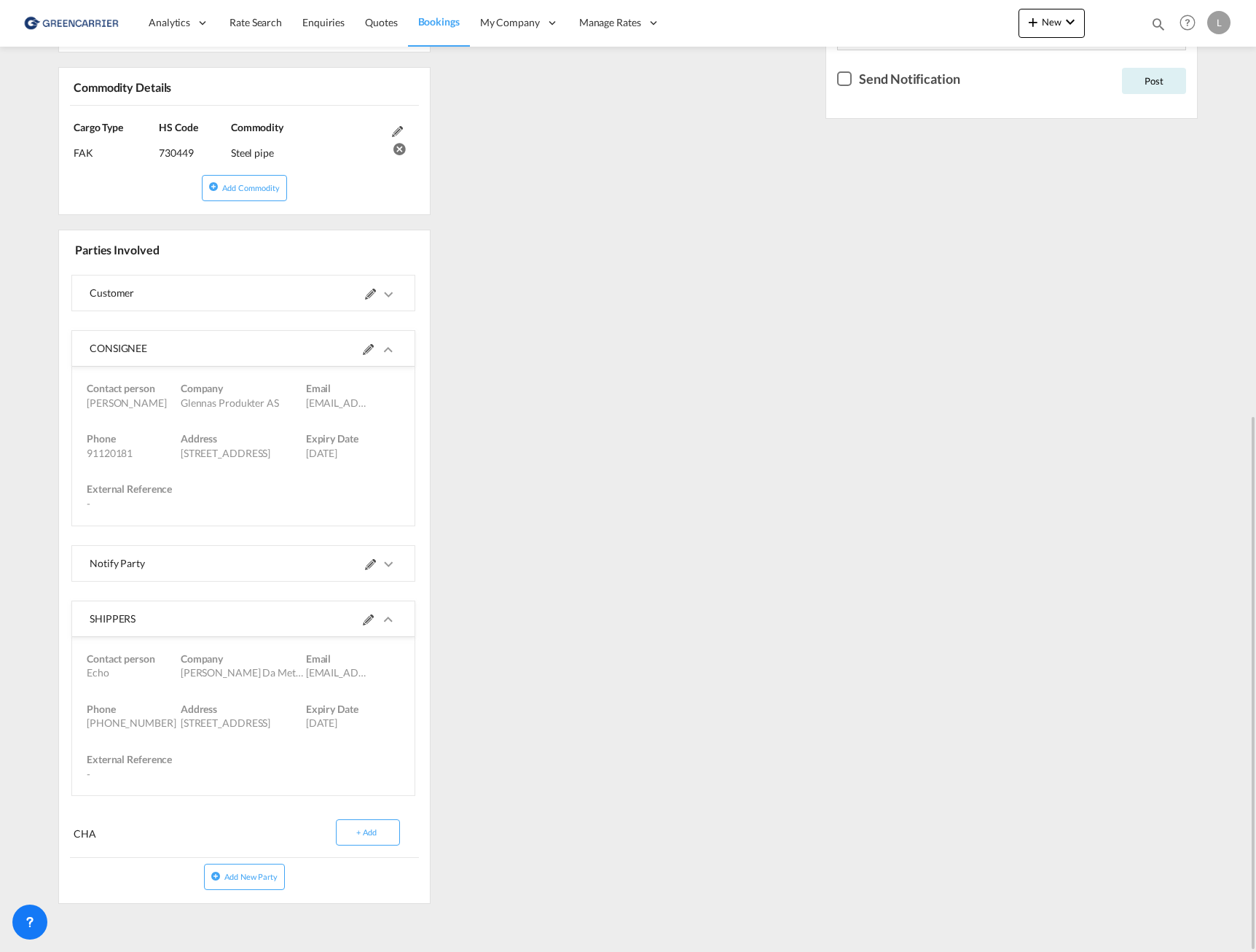
copy md-expansion-panel-expanded "CONSIGNEE Contact person [PERSON_NAME] Company Glennas Produkter AS Email [EMAI…"
click at [670, 513] on div "References Edit Inquiry No. N/A Quotation No. N/A Search Reference CNTSN to NOO…" at bounding box center [628, 216] width 1151 height 1397
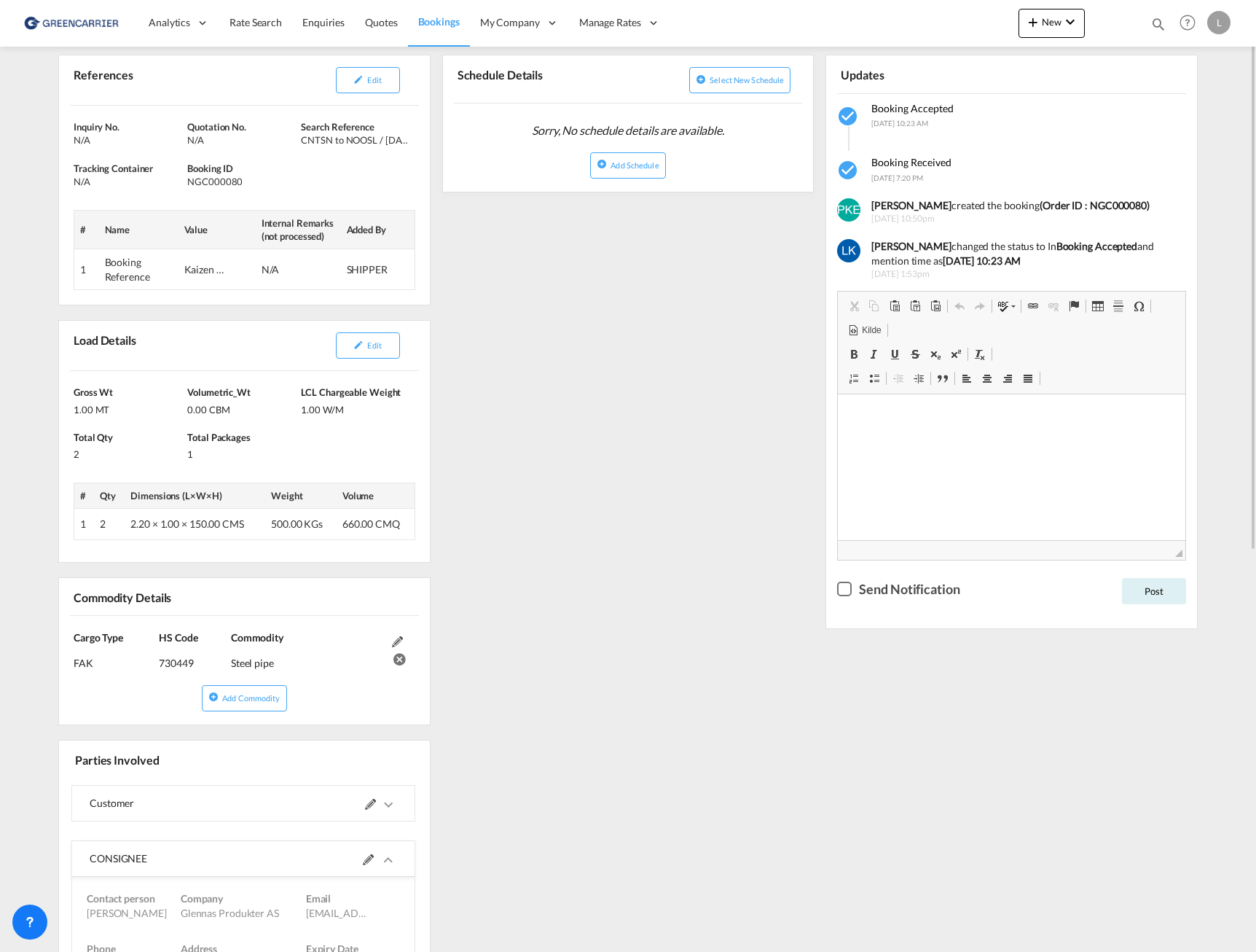
scroll to position [155, 0]
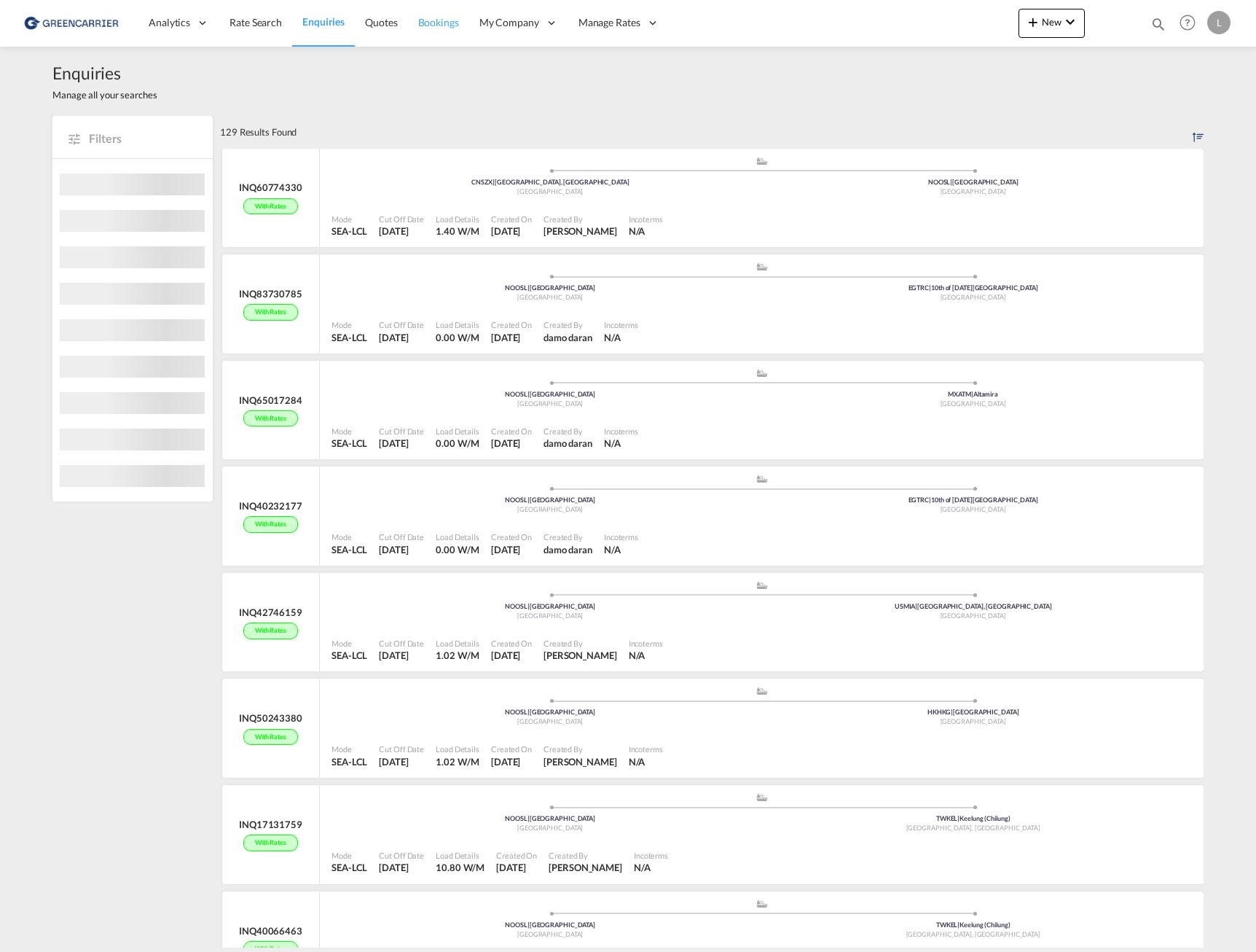
click at [446, 24] on span "Bookings" at bounding box center [439, 22] width 41 height 13
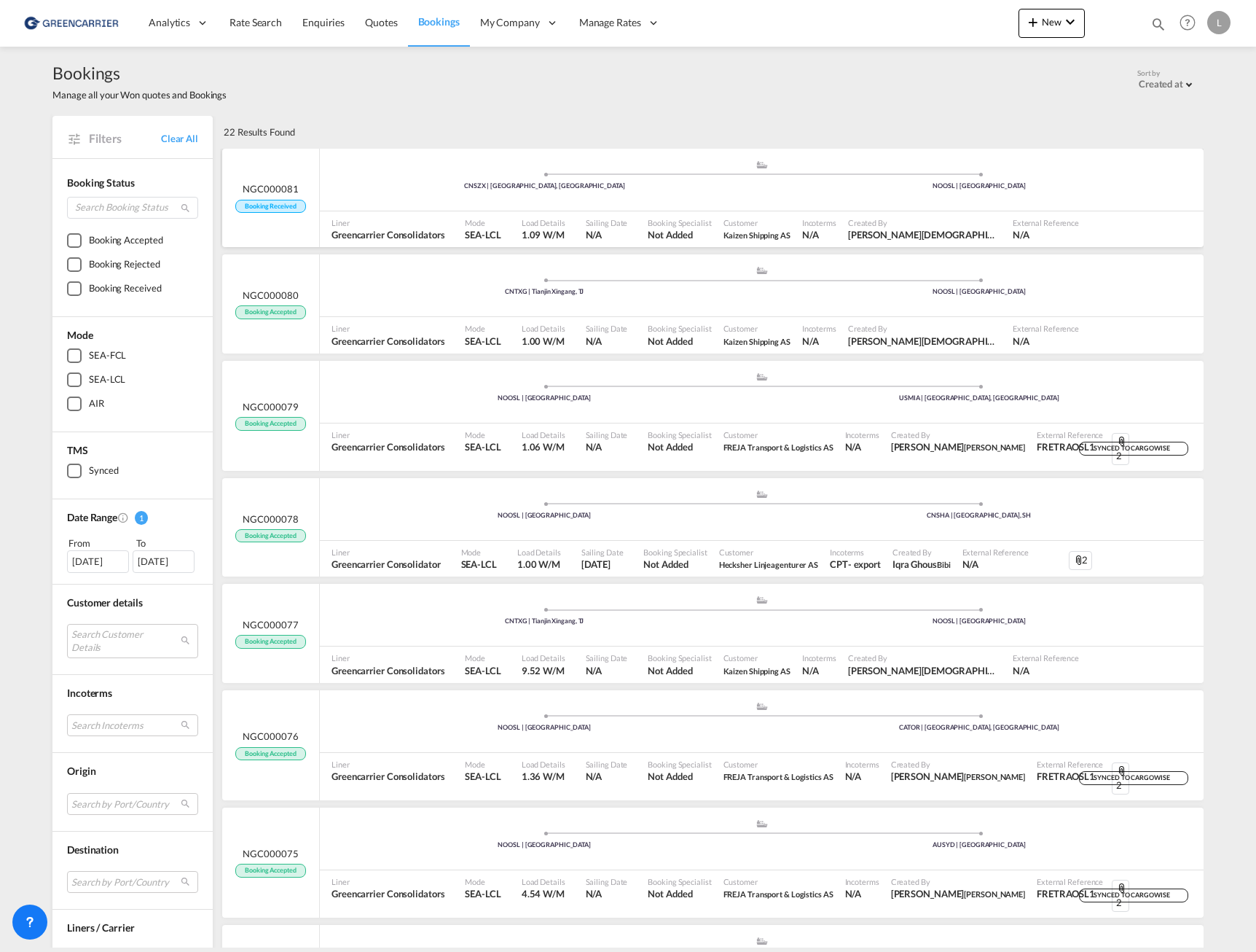
click at [412, 200] on div ".a{fill:#aaa8ad;} .a{fill:#aaa8ad;} CNSZX | [GEOGRAPHIC_DATA], GD [GEOGRAPHIC_D…" at bounding box center [762, 181] width 884 height 43
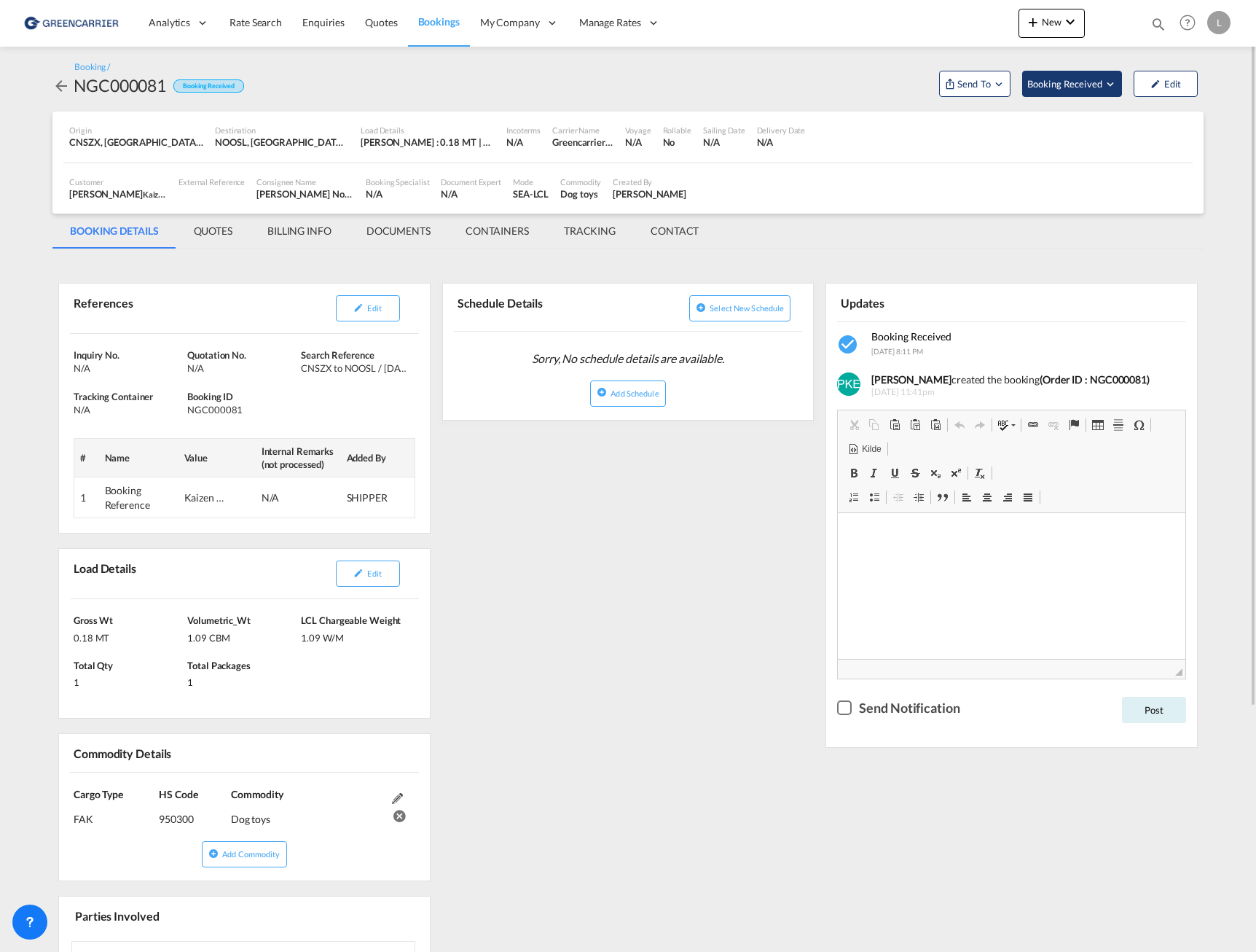
click at [1075, 85] on span "Booking Received" at bounding box center [1066, 83] width 77 height 14
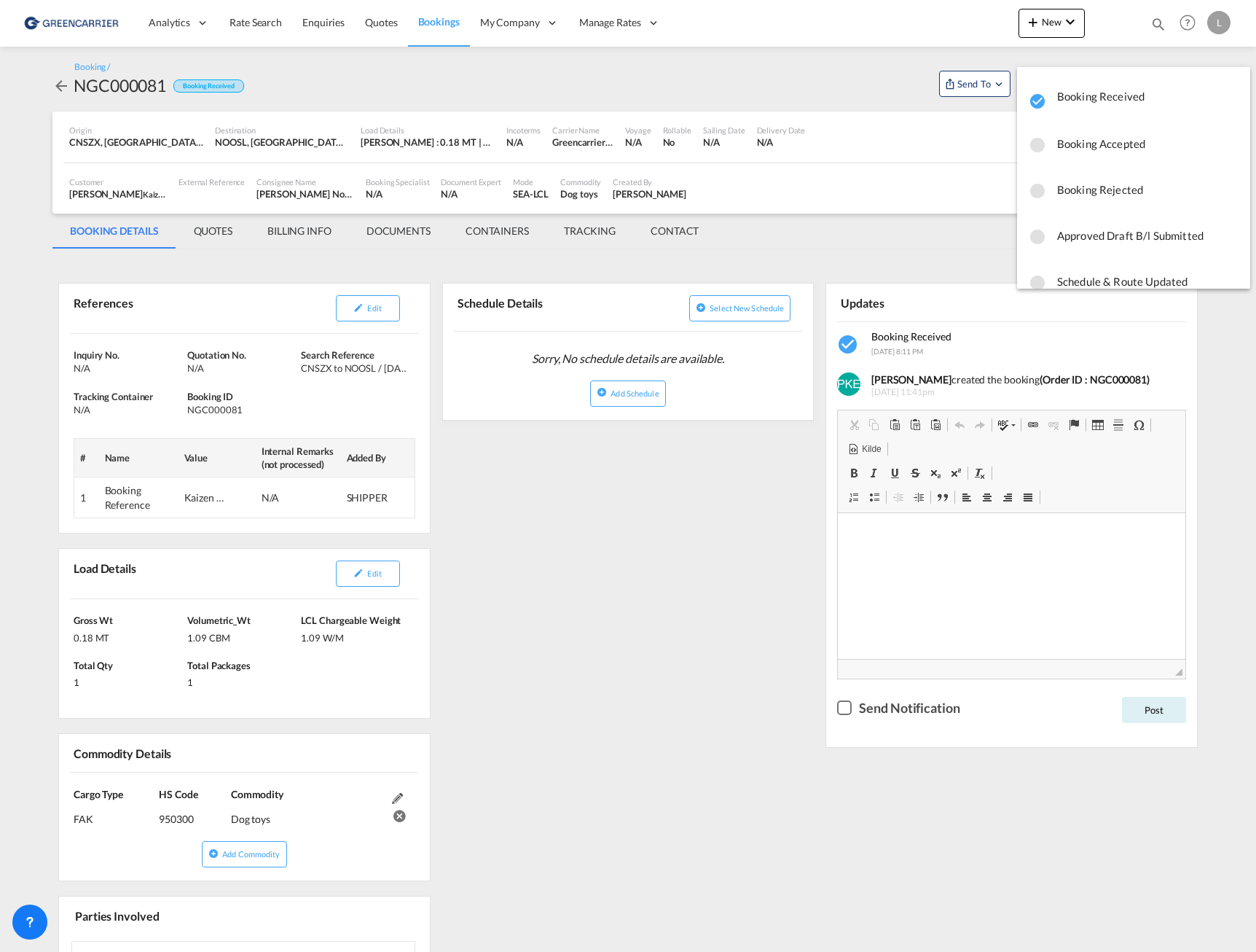
click at [1105, 150] on span "Booking Accepted" at bounding box center [1148, 143] width 181 height 26
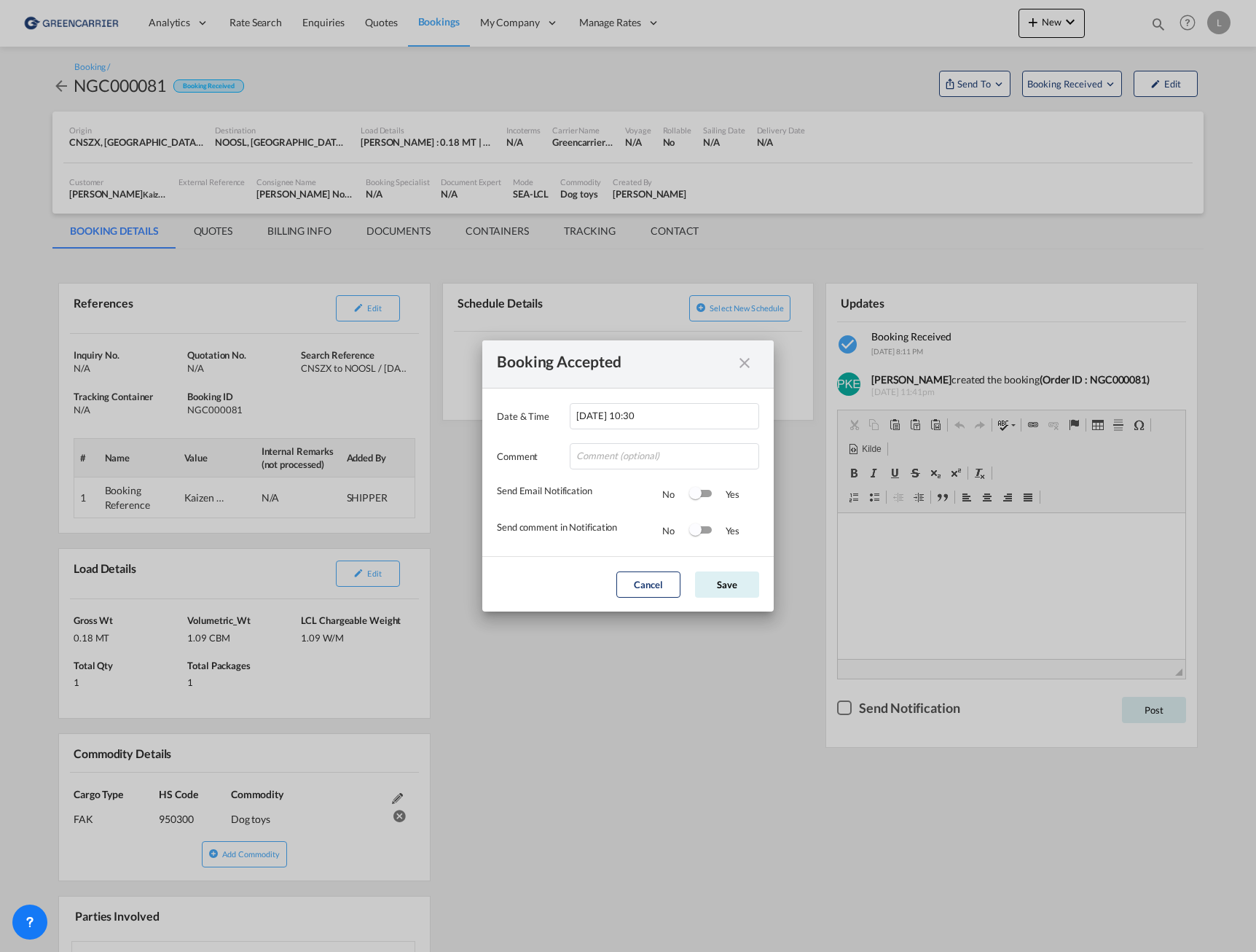
click at [701, 493] on div "Switch 1" at bounding box center [696, 493] width 13 height 13
click at [699, 537] on div "Switch 2" at bounding box center [701, 530] width 22 height 18
click at [725, 583] on button "Save" at bounding box center [726, 584] width 64 height 26
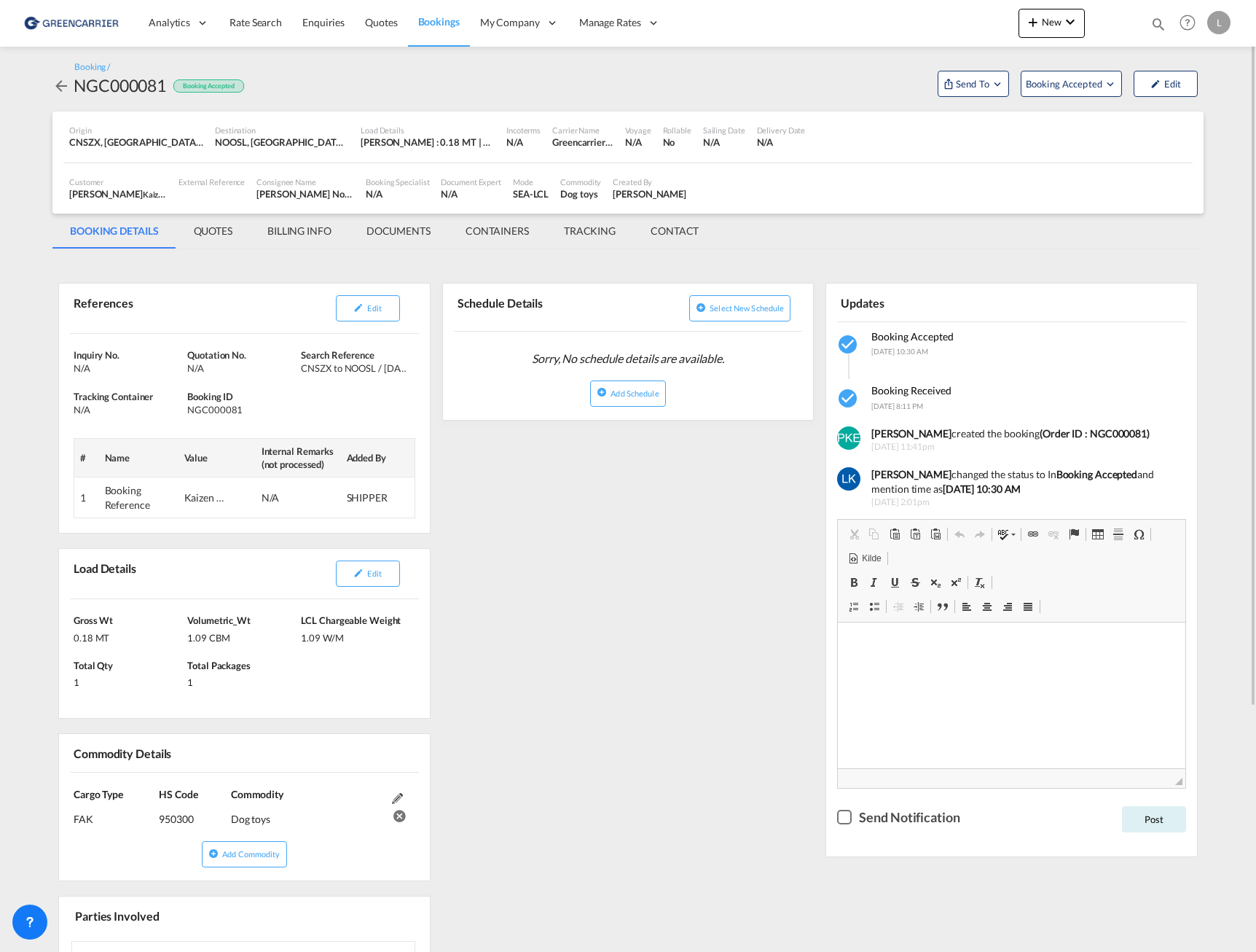
click at [225, 225] on md-tab-item "QUOTES" at bounding box center [213, 231] width 73 height 35
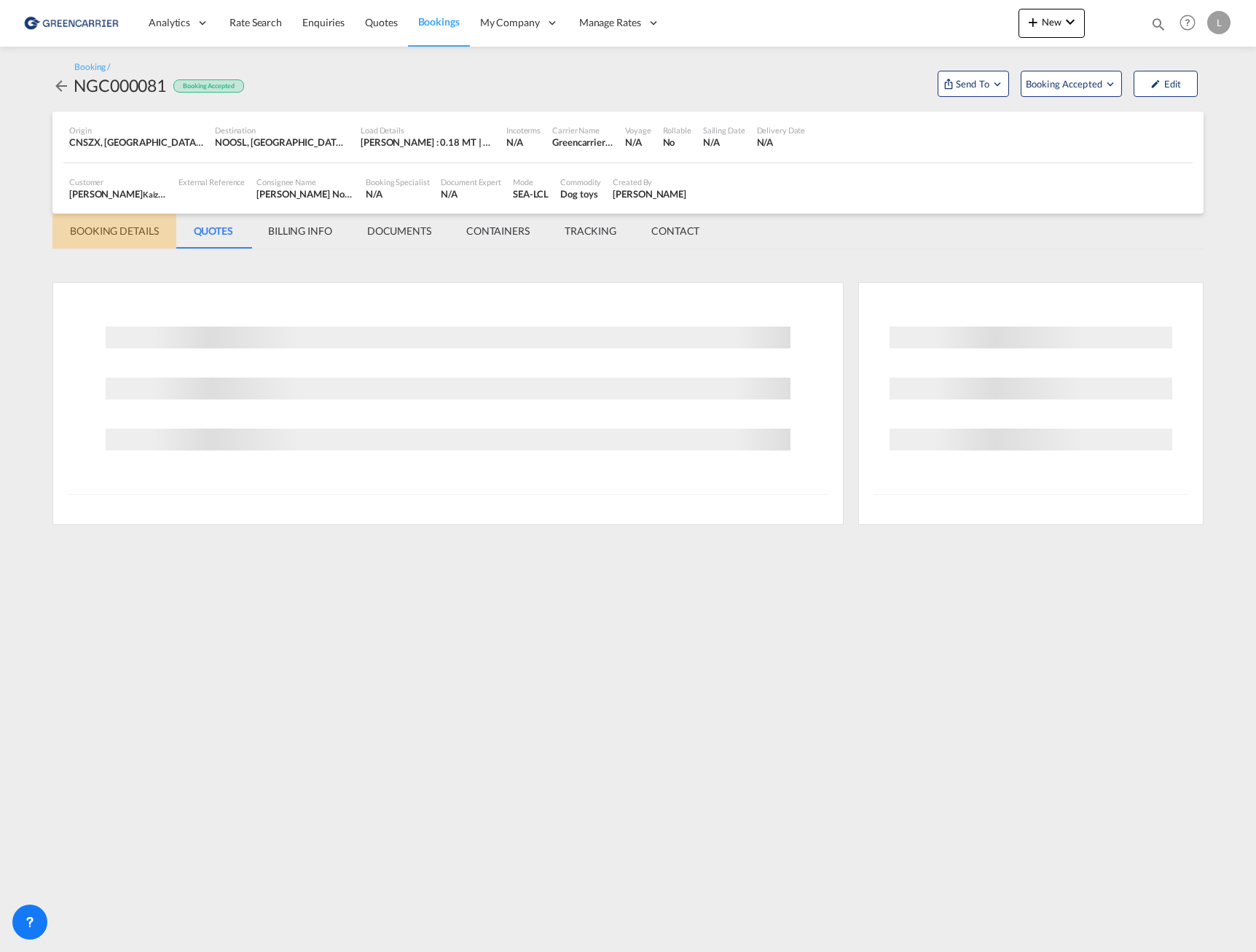
click at [125, 237] on md-tab-item "BOOKING DETAILS" at bounding box center [114, 231] width 123 height 35
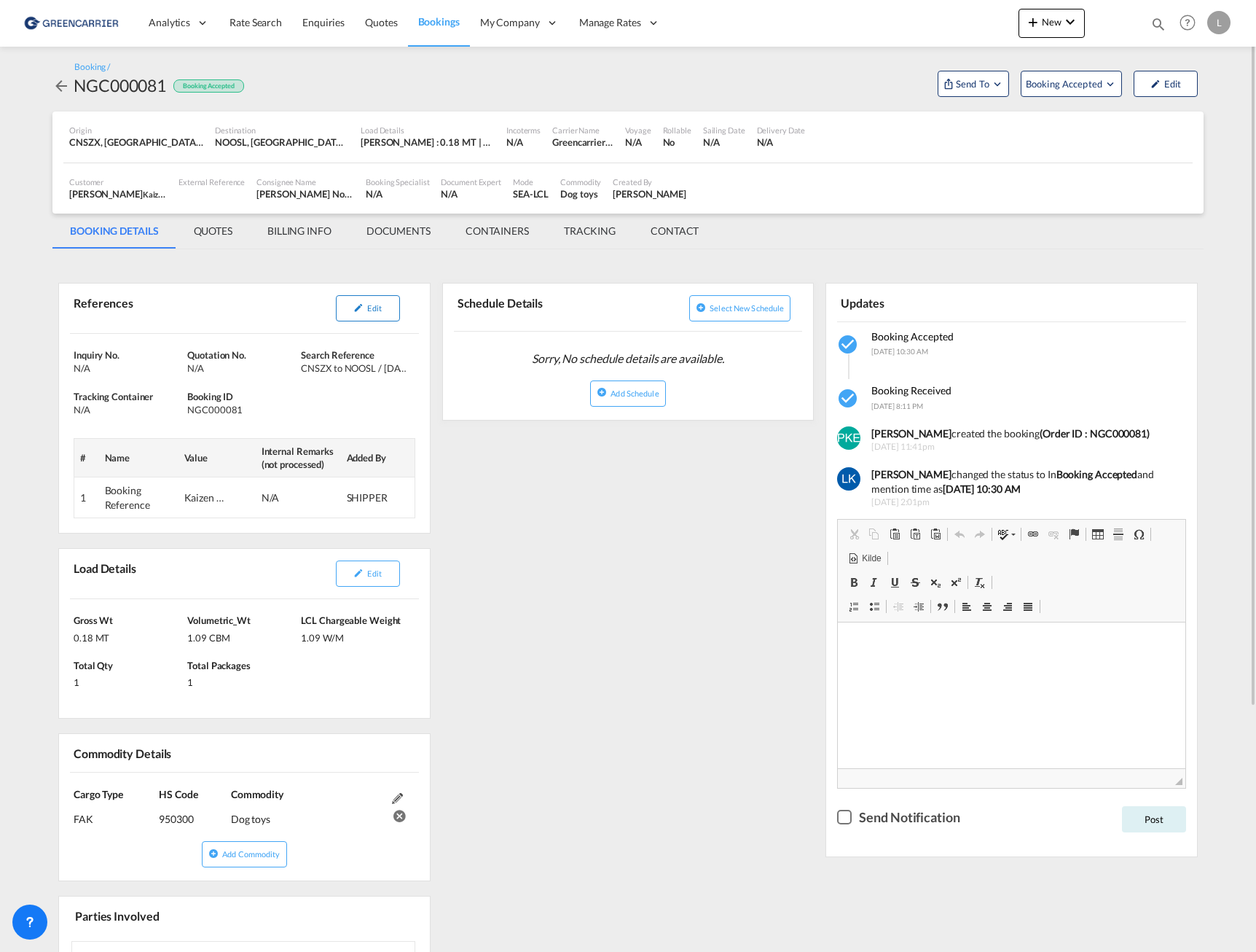
click at [347, 311] on button "Edit" at bounding box center [368, 308] width 64 height 26
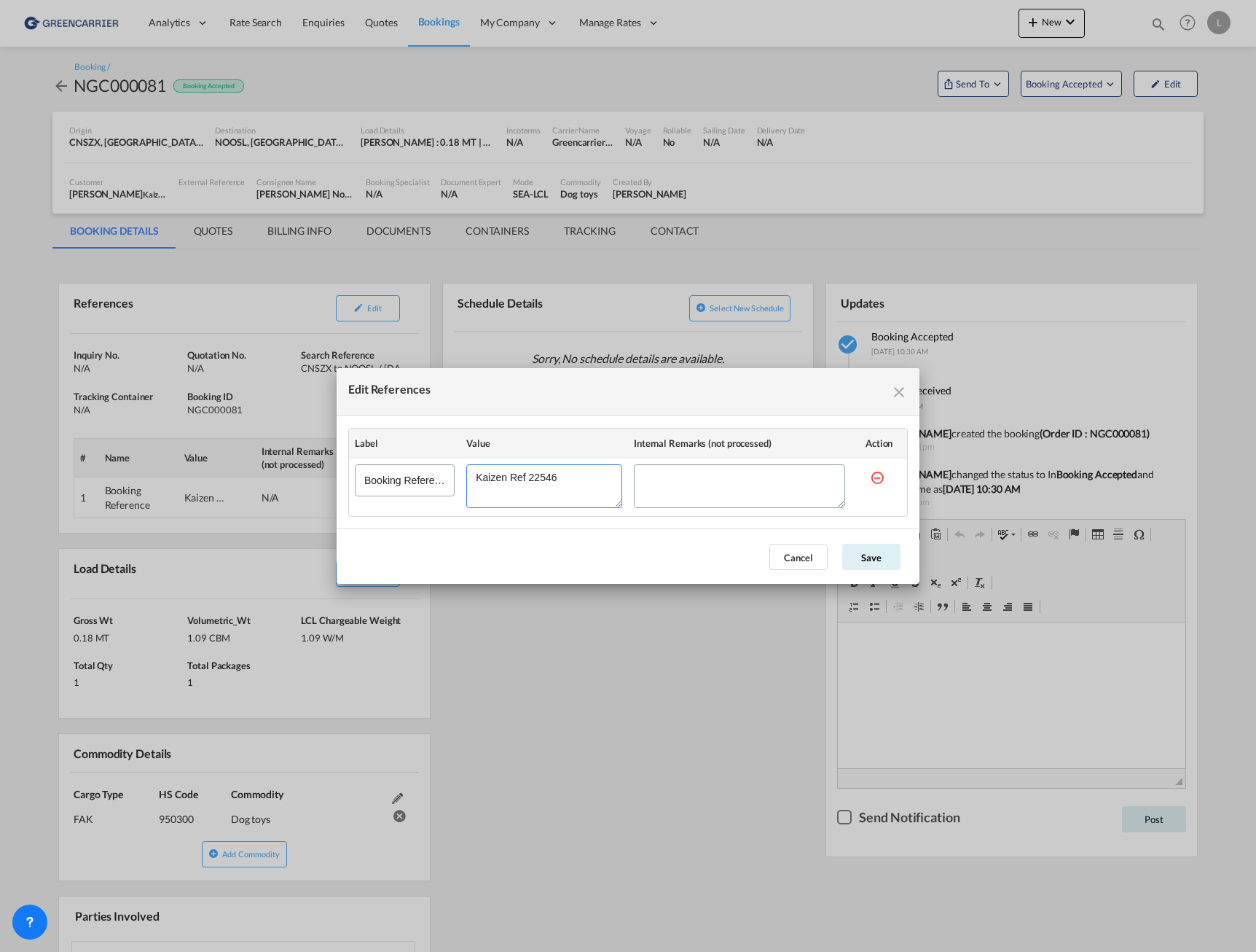
click at [557, 477] on textarea "Edit References" at bounding box center [544, 485] width 156 height 43
click at [544, 477] on textarea "Edit References" at bounding box center [544, 485] width 156 height 43
click at [900, 387] on md-icon "icon-close fg-AAA8AD cursor" at bounding box center [899, 392] width 18 height 18
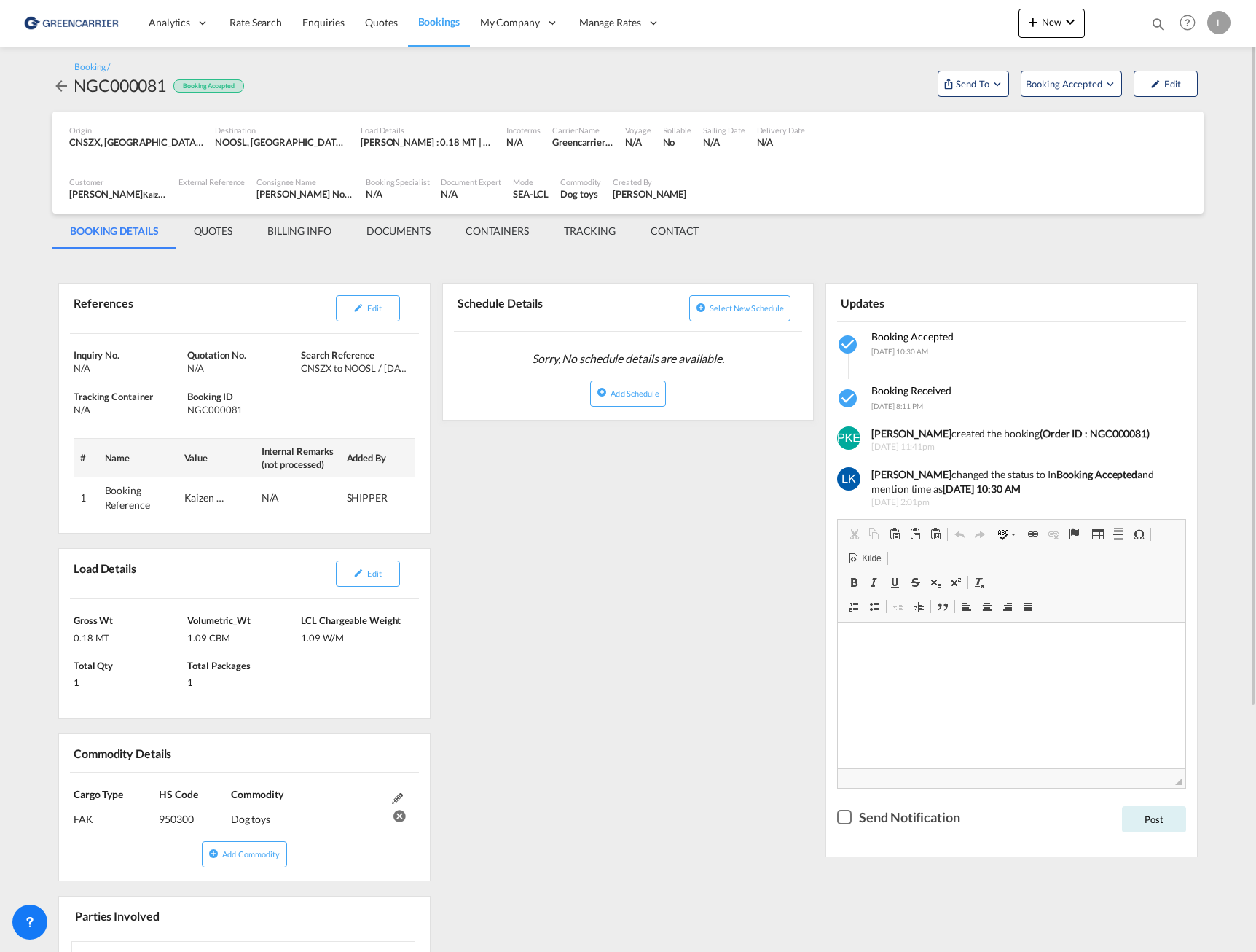
click at [319, 235] on md-tab-item "BILLING INFO" at bounding box center [300, 231] width 99 height 35
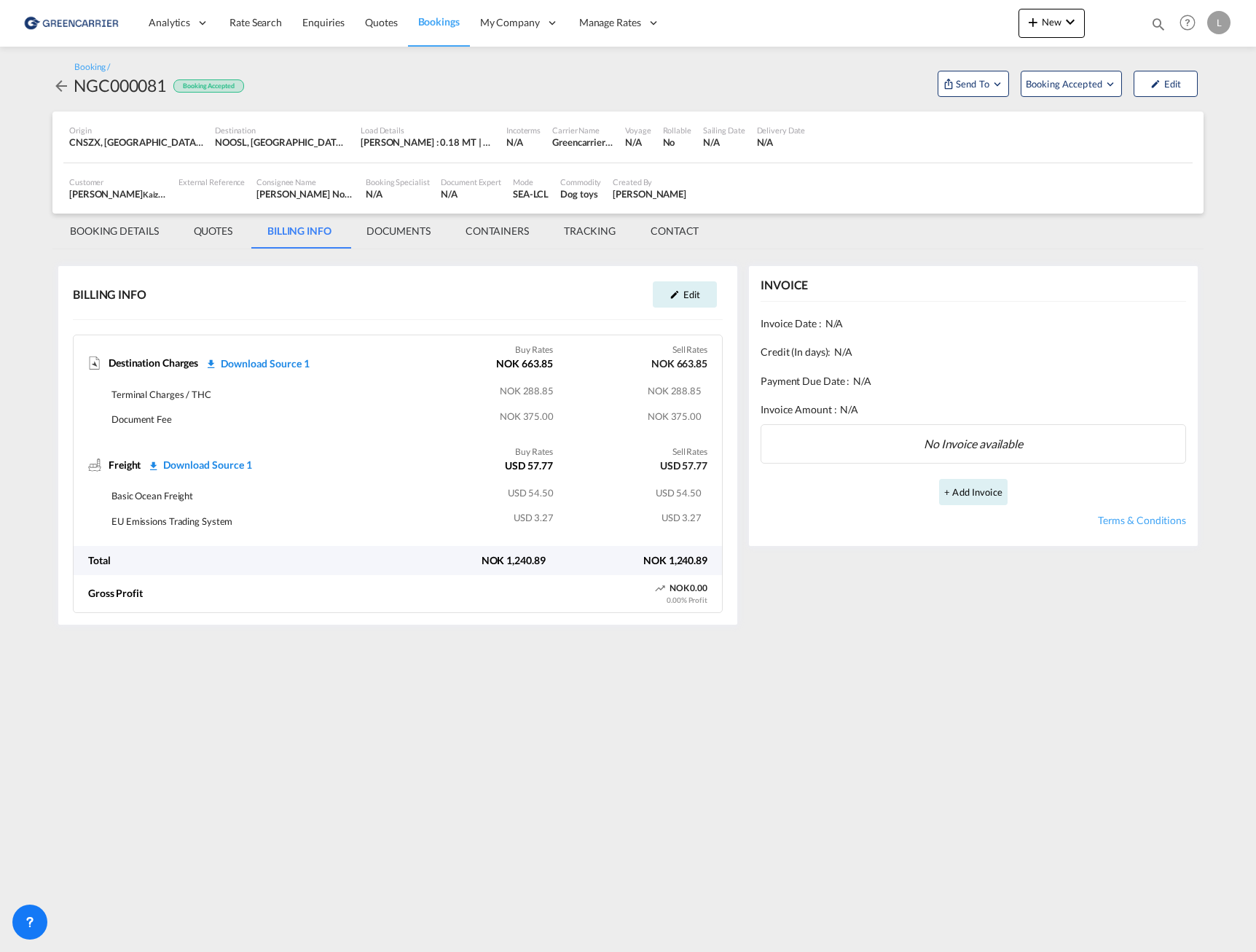
click at [208, 225] on md-tab-item "QUOTES" at bounding box center [213, 231] width 73 height 35
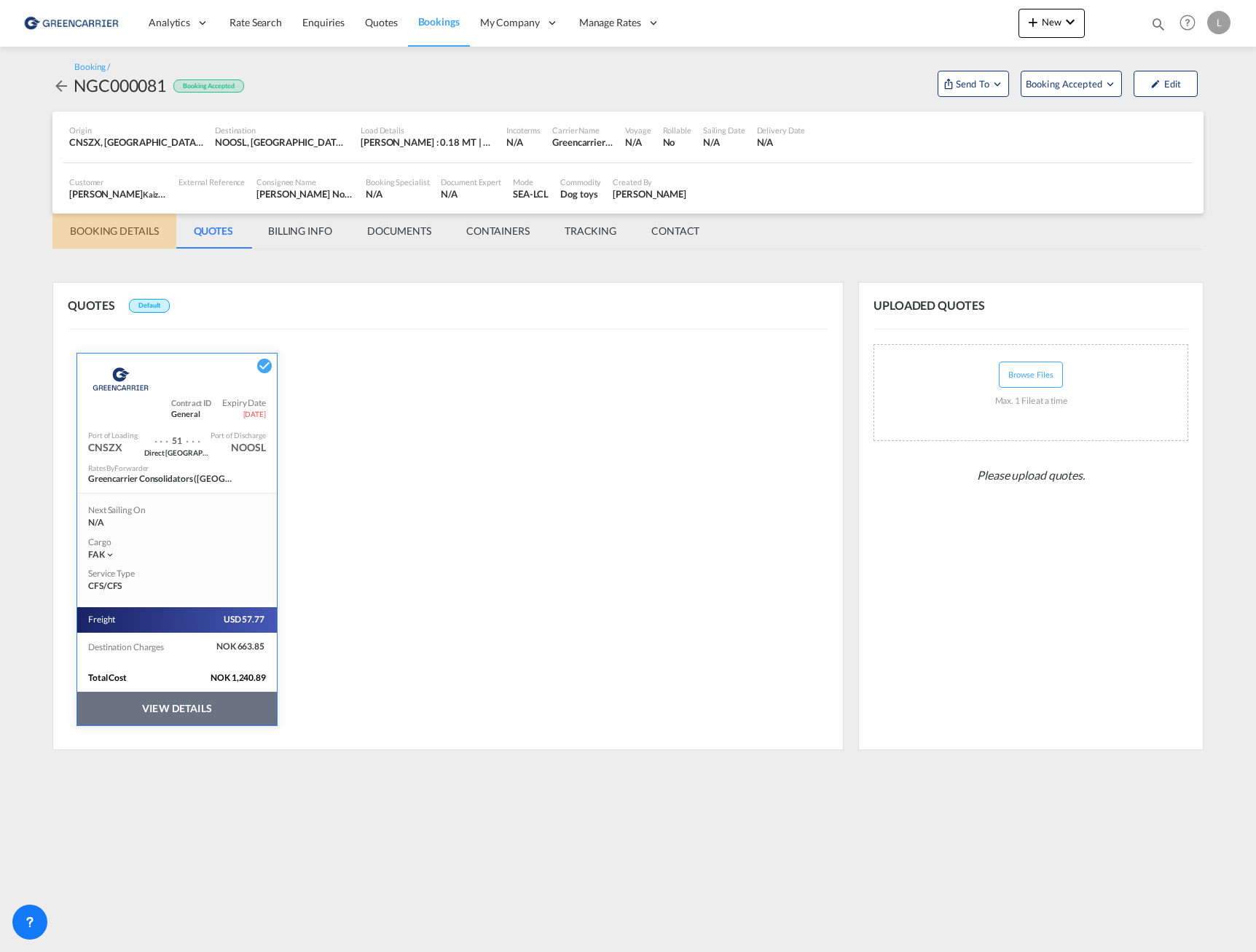
click at [130, 236] on md-tab-item "BOOKING DETAILS" at bounding box center [114, 231] width 123 height 35
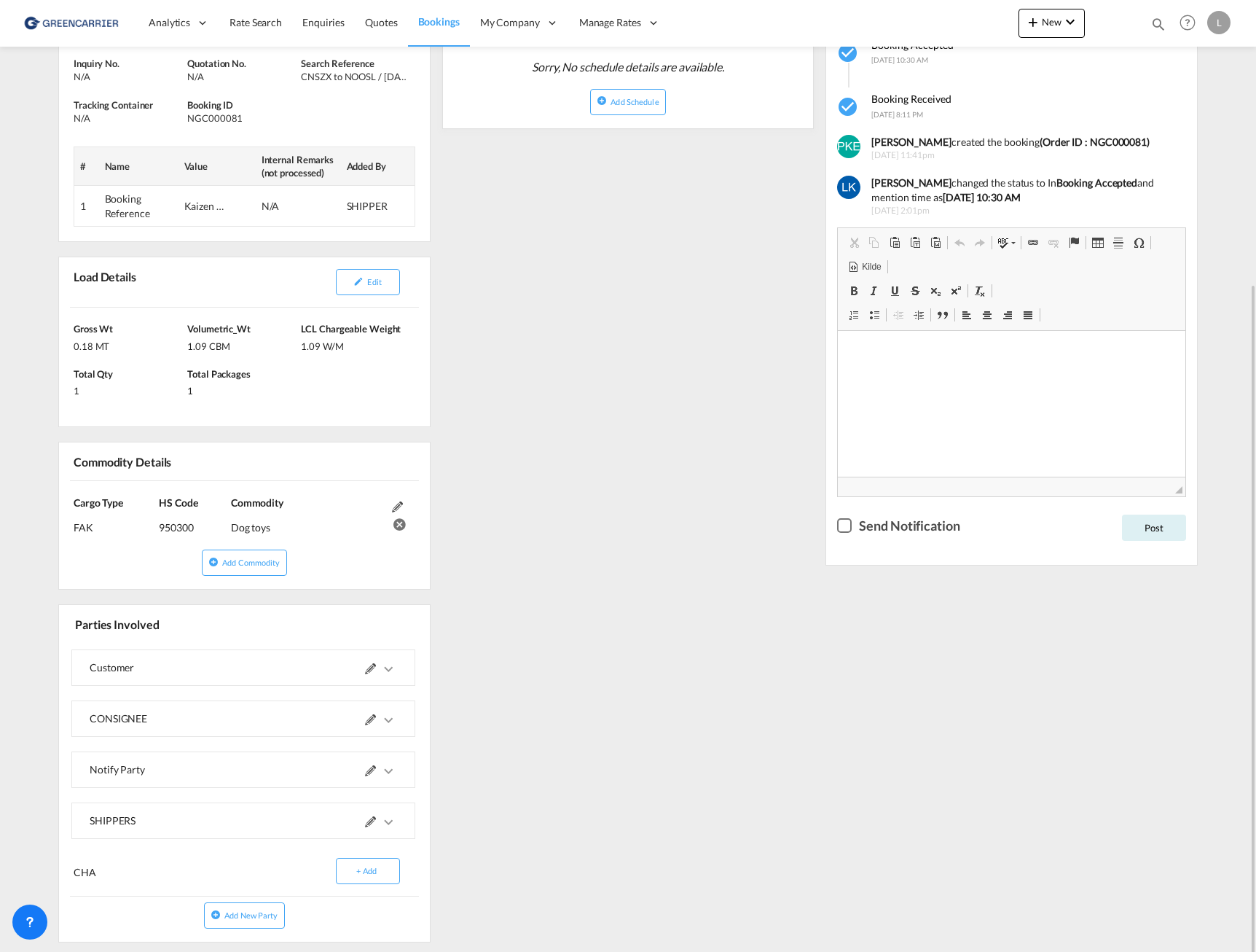
scroll to position [330, 0]
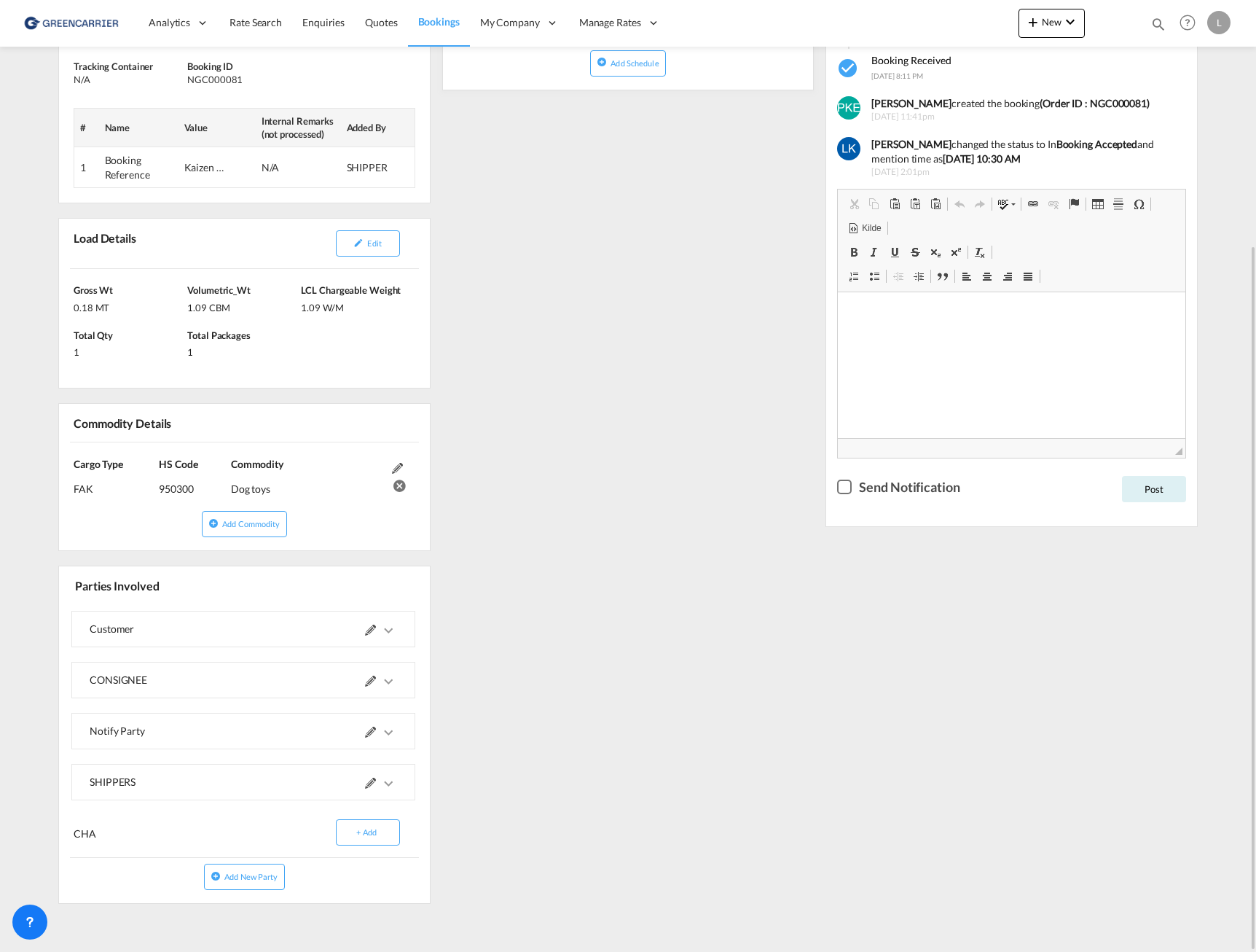
click at [399, 786] on md-expansion-panel-collapsed "SHIPPERS" at bounding box center [244, 782] width 342 height 35
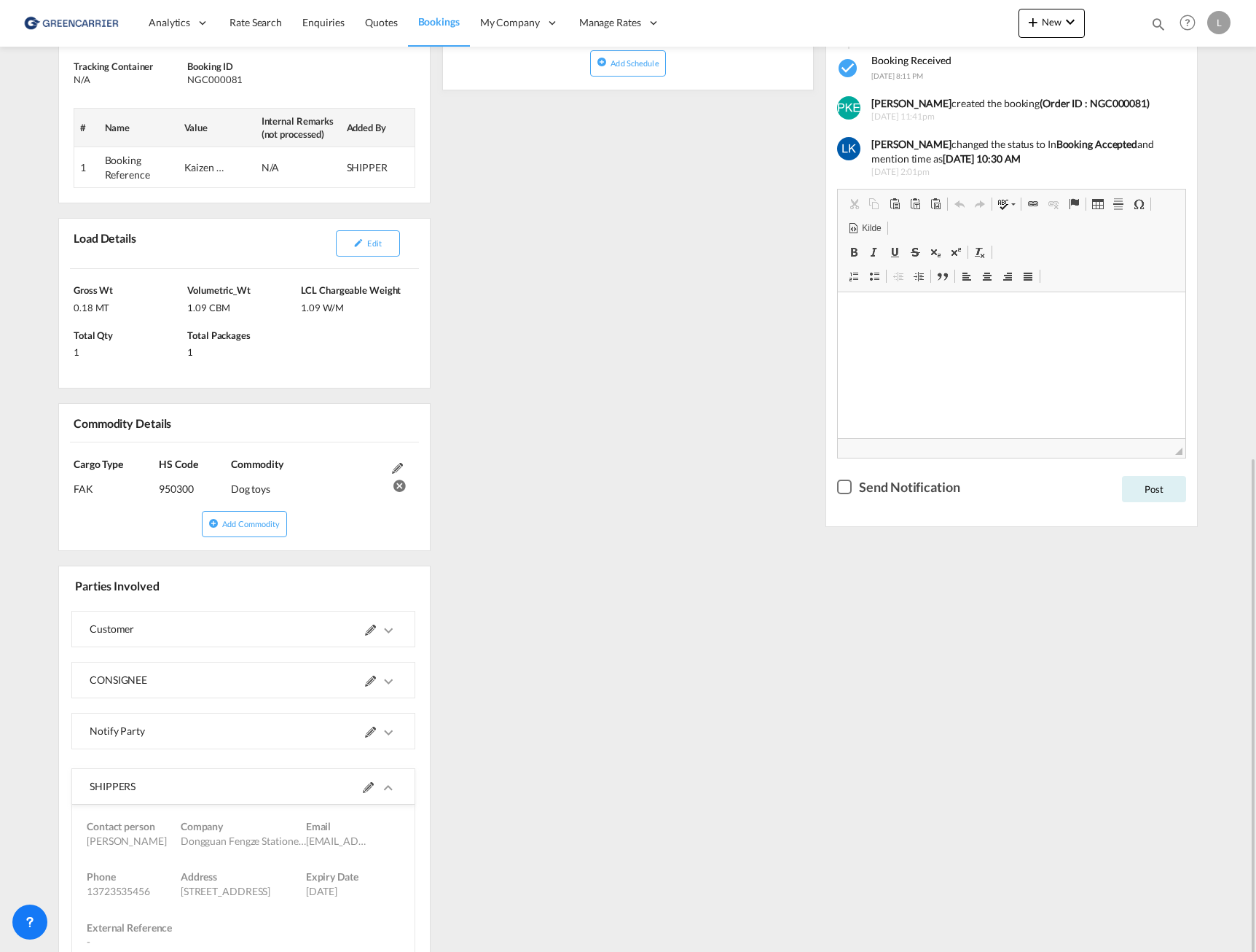
scroll to position [498, 0]
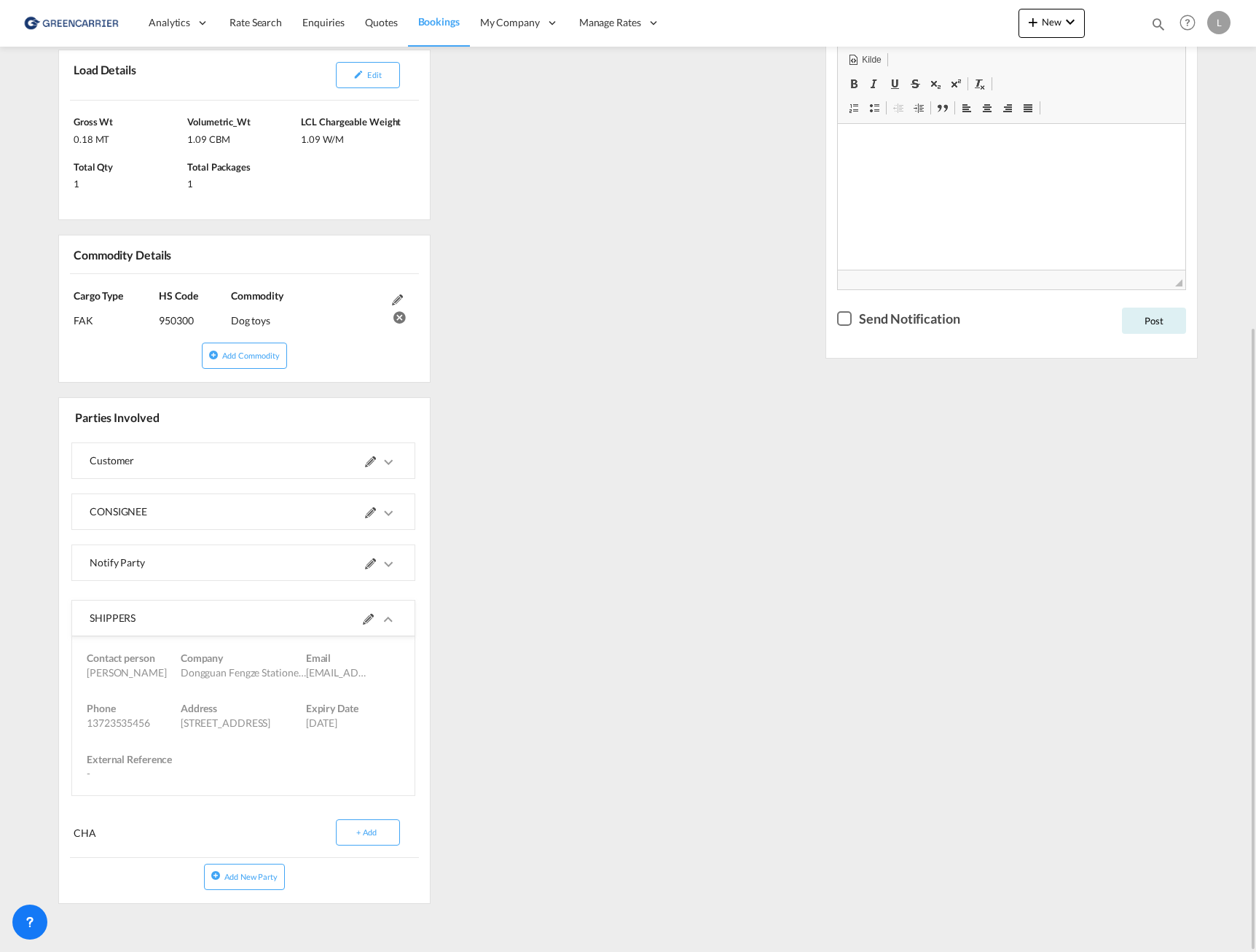
click at [364, 619] on md-icon at bounding box center [368, 619] width 11 height 11
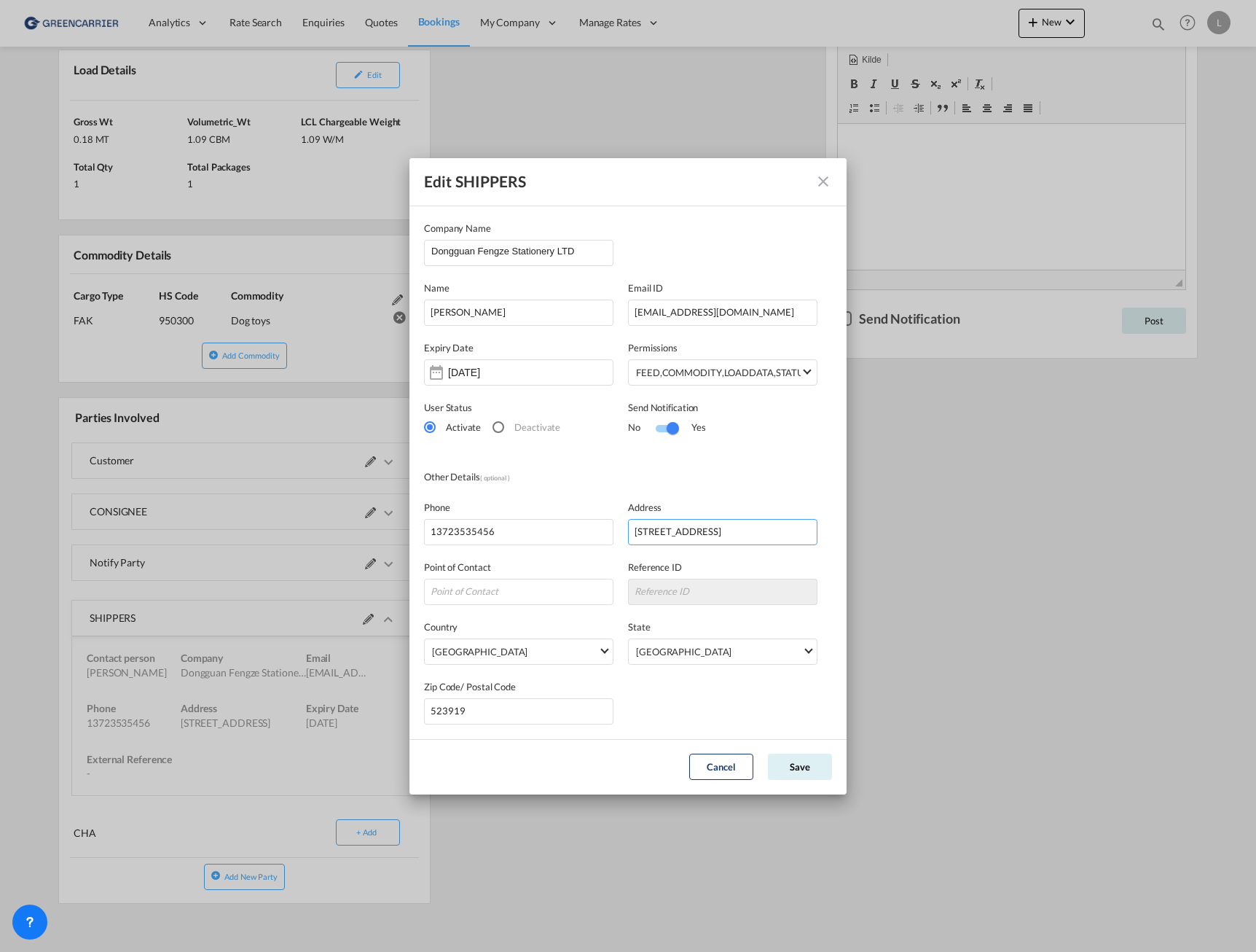
scroll to position [0, 27]
drag, startPoint x: 717, startPoint y: 537, endPoint x: 852, endPoint y: 539, distance: 135.0
click at [852, 539] on div "Edit SHIPPERS Company Name Dongguan Fengze Stationery LTD Name Helen Email ID s…" at bounding box center [628, 476] width 1256 height 952
click at [760, 529] on input "No. 38, Jiedong Road, Human Town,Dongguan City" at bounding box center [723, 531] width 190 height 26
drag, startPoint x: 754, startPoint y: 531, endPoint x: 853, endPoint y: 531, distance: 99.0
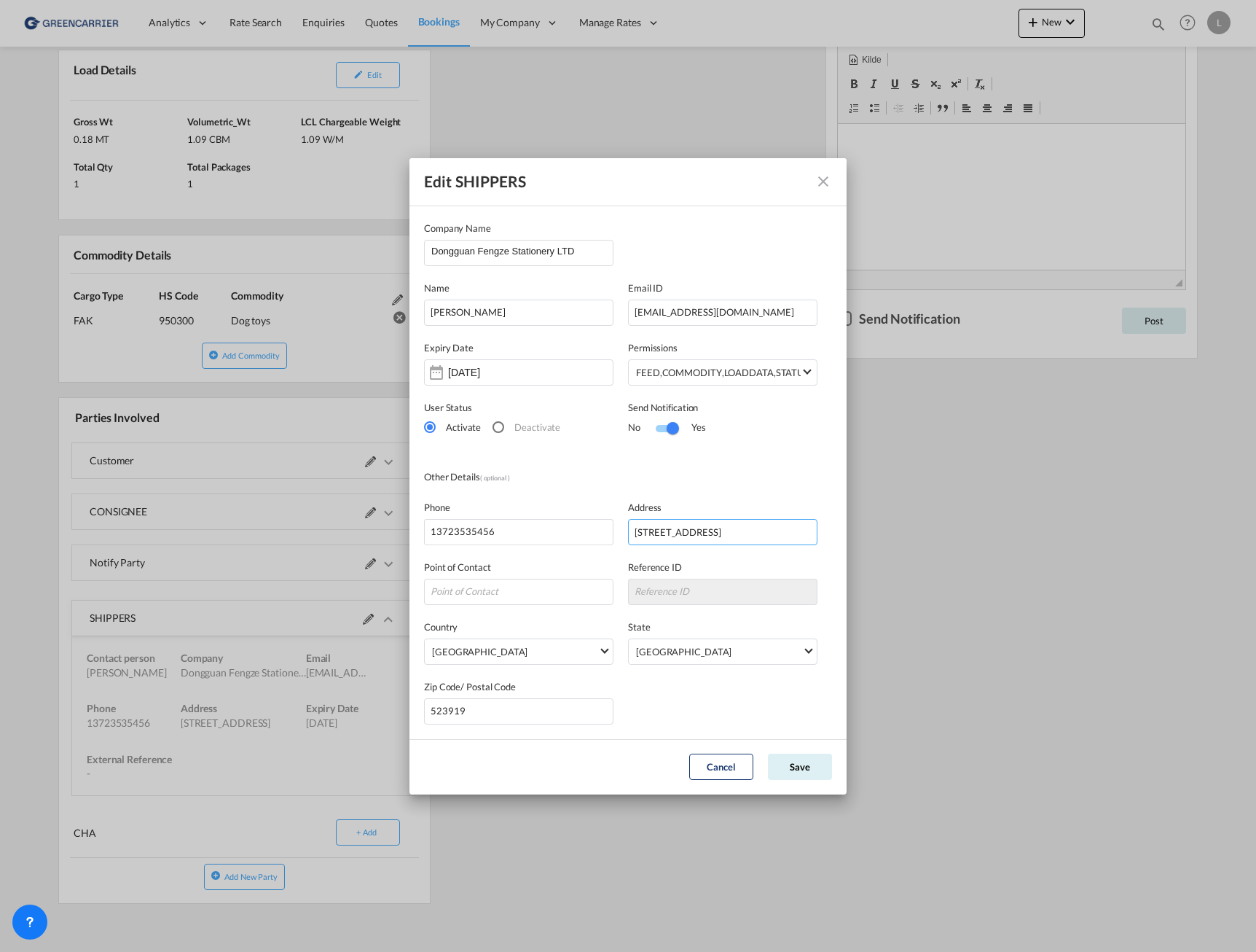
click at [853, 531] on div "Edit SHIPPERS Company Name Dongguan Fengze Stationery LTD Name Helen Email ID s…" at bounding box center [628, 476] width 1256 height 952
click at [823, 180] on md-icon "icon-close" at bounding box center [823, 181] width 18 height 18
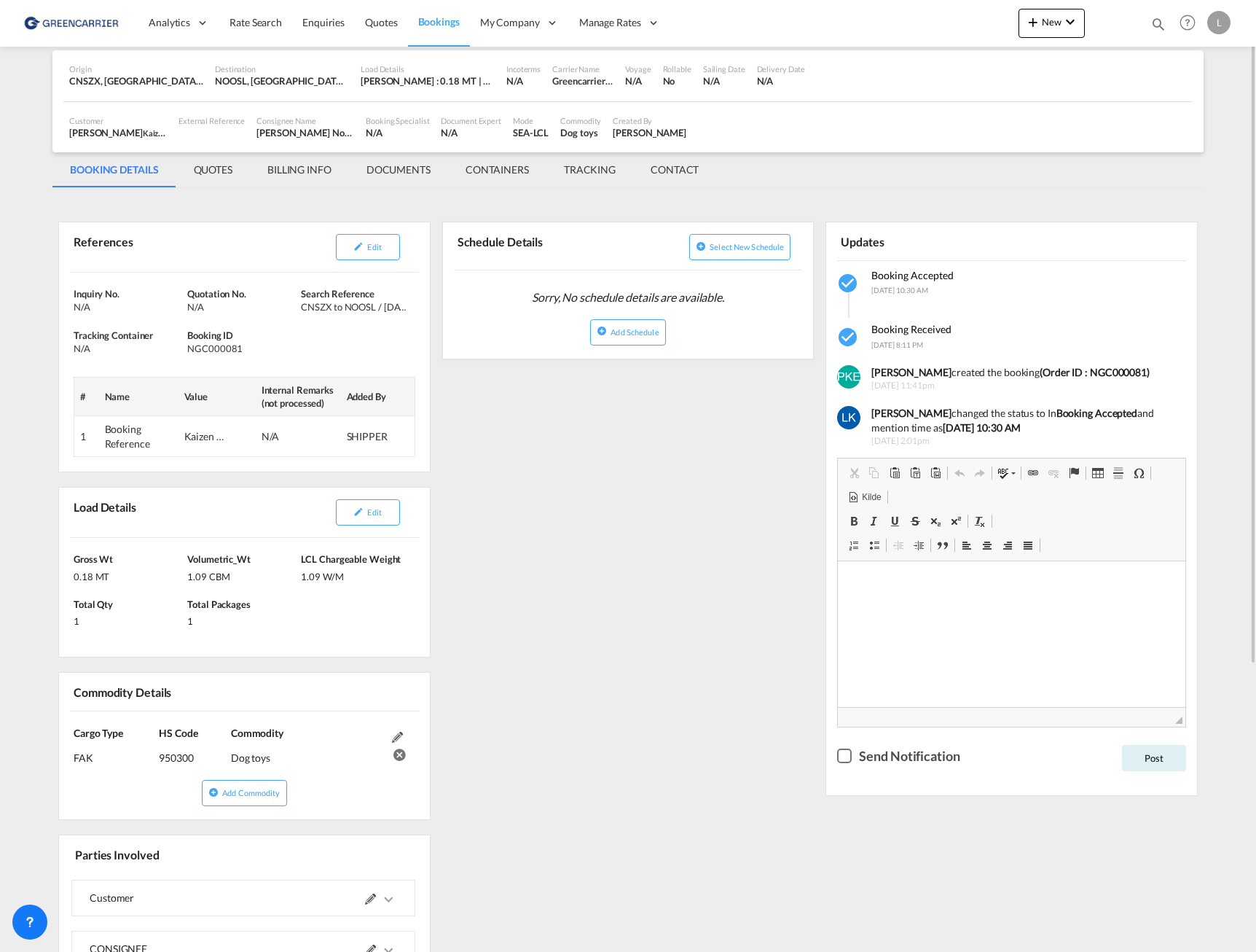
scroll to position [207, 0]
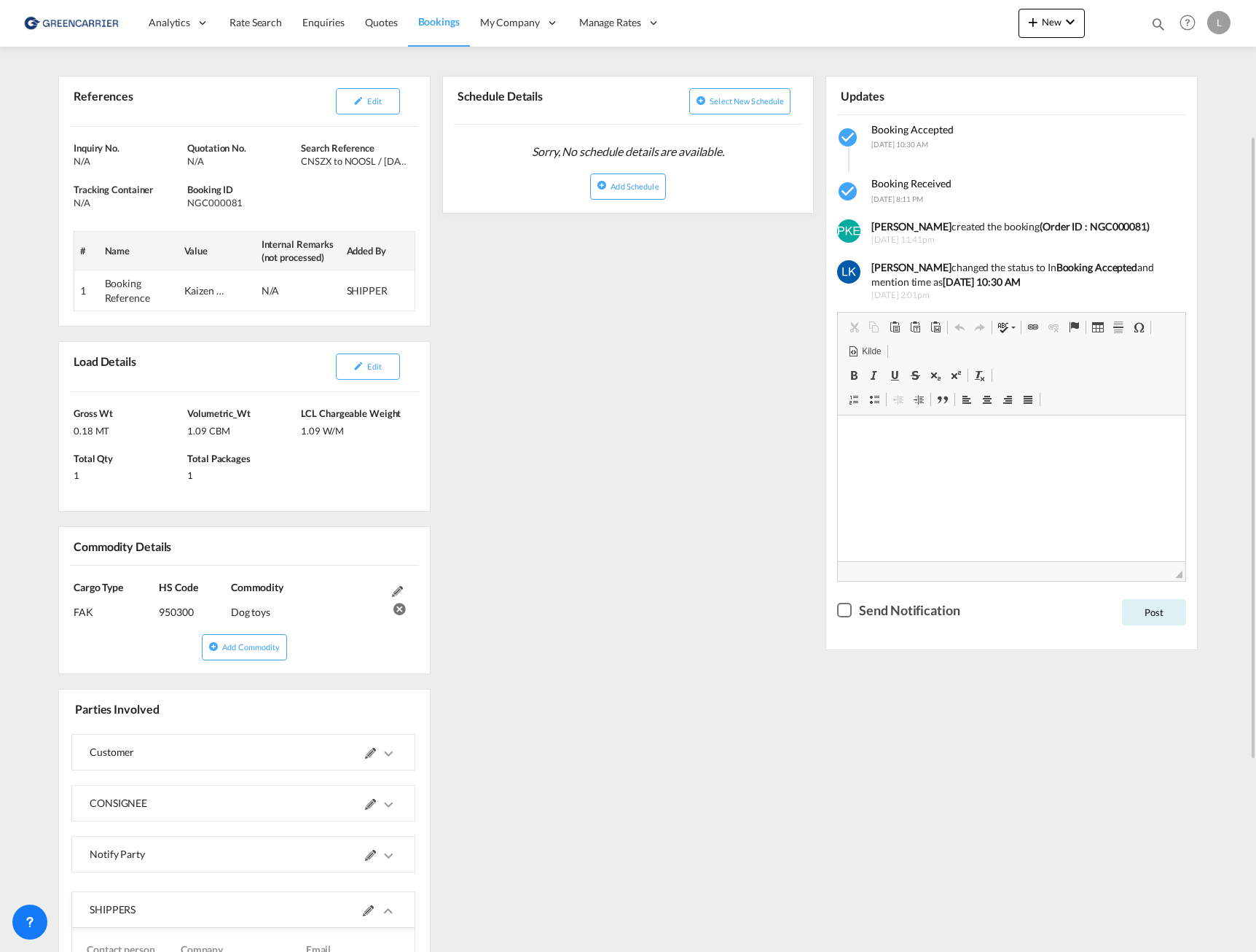
click at [113, 388] on div "Load Details Edit" at bounding box center [244, 366] width 349 height 50
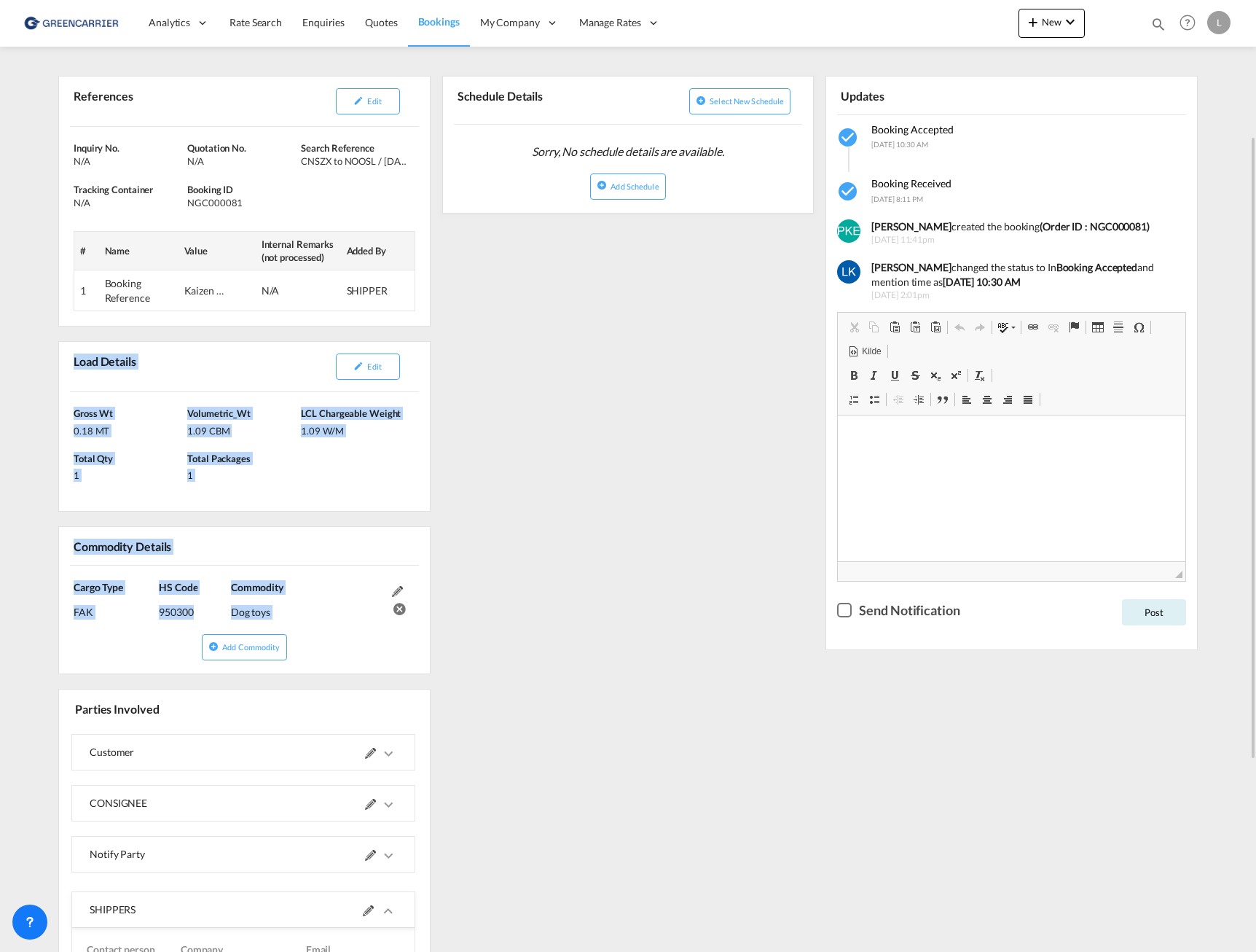
drag, startPoint x: 74, startPoint y: 362, endPoint x: 411, endPoint y: 663, distance: 451.9
click at [411, 663] on div "References Edit Inquiry No. N/A Quotation No. N/A Search Reference CNSZX to NOO…" at bounding box center [244, 628] width 384 height 1145
copy div "Load Details Edit Gross Wt 0.18 MT Volumetric_Wt 1.09 CBM LCL Chargeable Weight…"
click at [492, 377] on div "References Edit Inquiry No. N/A Quotation No. N/A Search Reference CNSZX to NOO…" at bounding box center [628, 628] width 1151 height 1157
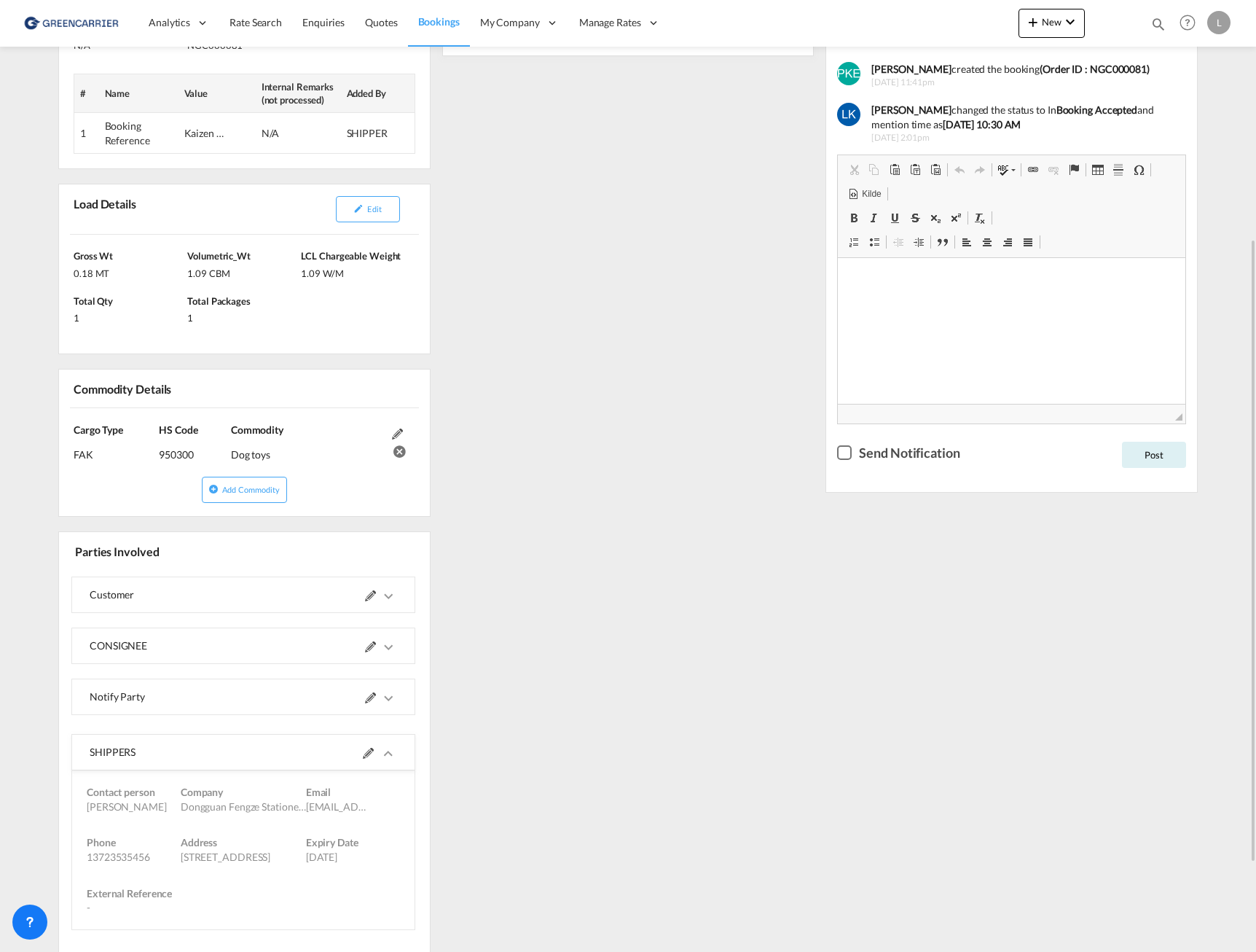
scroll to position [498, 0]
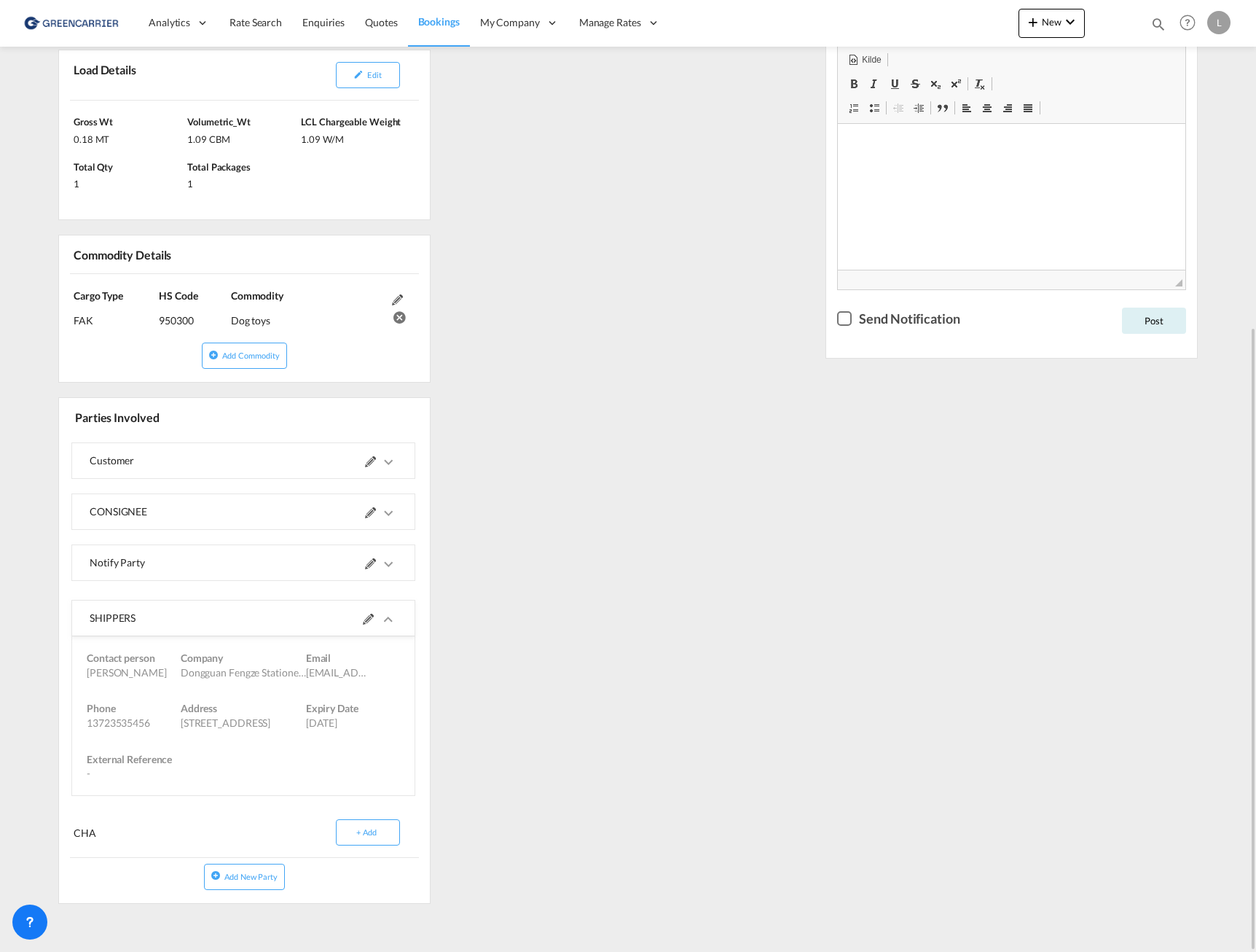
drag, startPoint x: 89, startPoint y: 616, endPoint x: 314, endPoint y: 795, distance: 287.5
click at [314, 795] on md-expansion-panel "SHIPPERS SHIPPERS Contact person Helen Company Dongguan Fengze Stationery LTD E…" at bounding box center [244, 697] width 344 height 196
copy md-expansion-panel-expanded "SHIPPERS Contact person Helen Company Dongguan Fengze Stationery LTD Email salf…"
click at [399, 512] on md-expansion-panel-collapsed "CONSIGNEE" at bounding box center [244, 511] width 342 height 35
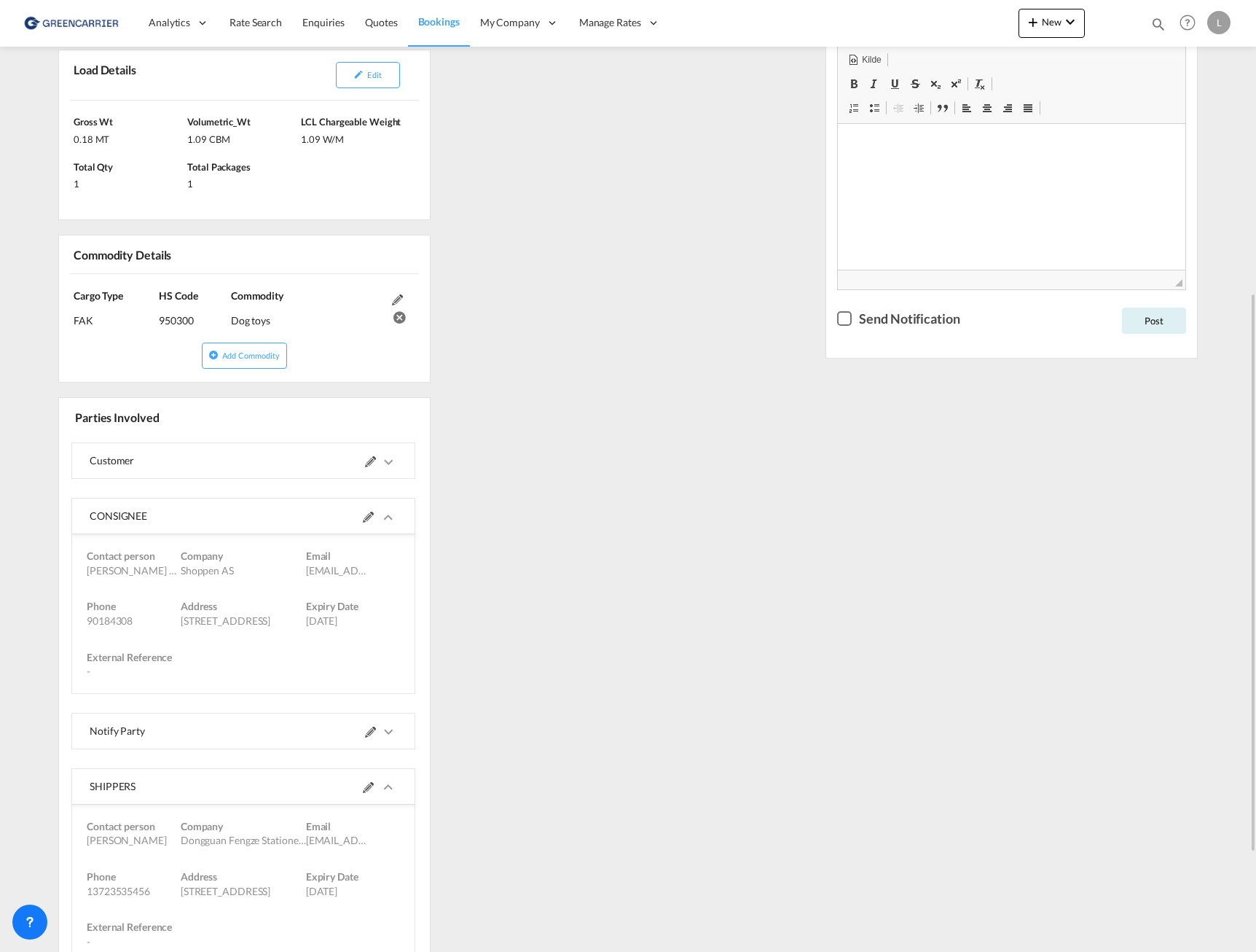
drag, startPoint x: 93, startPoint y: 513, endPoint x: 280, endPoint y: 675, distance: 247.4
click at [280, 675] on md-expansion-panel-expanded "CONSIGNEE Contact person Andreas Ibsen Nordbotten Company Shoppen AS Email kont…" at bounding box center [244, 595] width 342 height 195
copy md-expansion-panel-expanded "CONSIGNEE Contact person Andreas Ibsen Nordbotten Company Shoppen AS Email kont…"
click at [489, 655] on div "References Edit Inquiry No. N/A Quotation No. N/A Search Reference CNSZX to NOO…" at bounding box center [628, 421] width 1151 height 1325
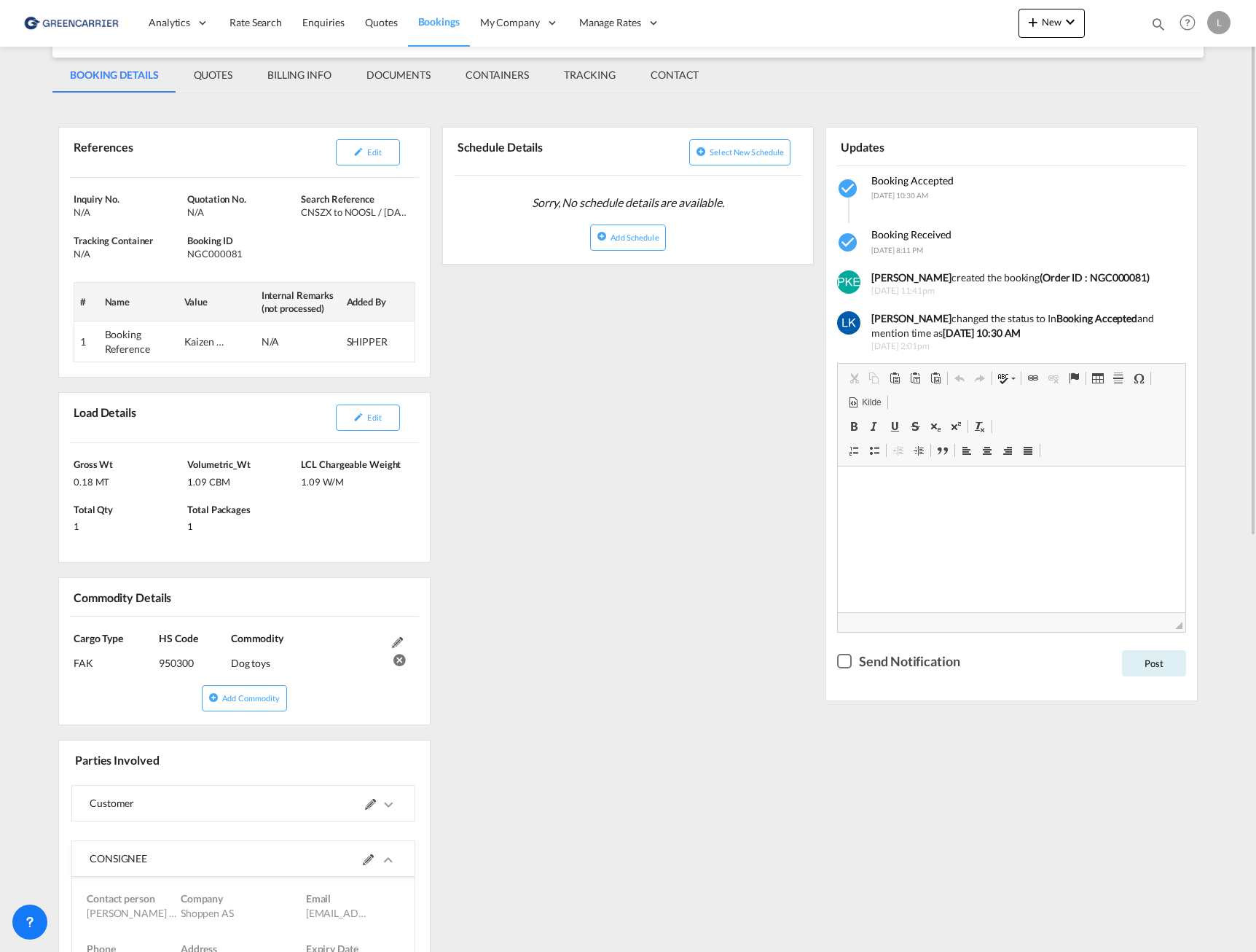
scroll to position [83, 0]
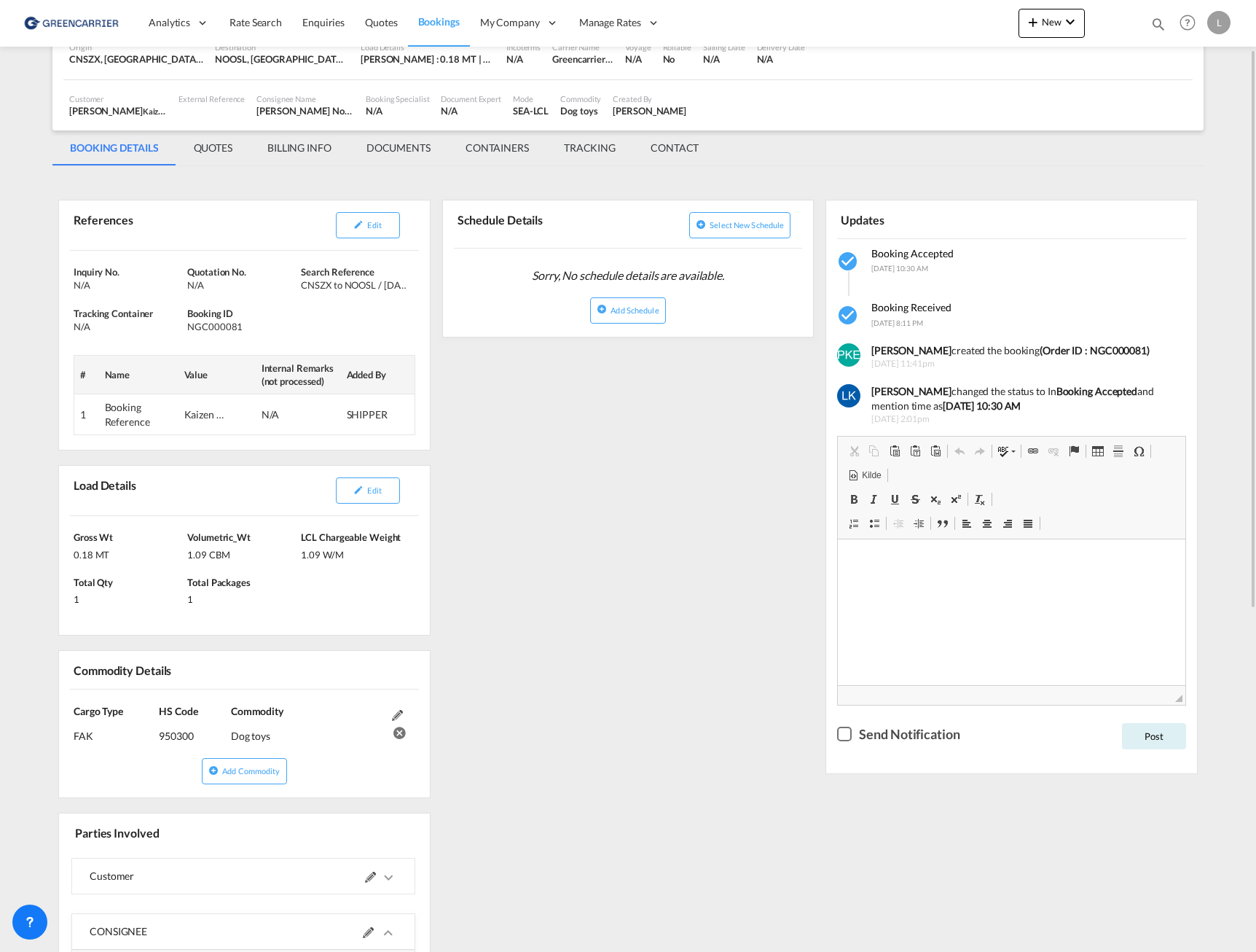
click at [602, 568] on div "References Edit Inquiry No. N/A Quotation No. N/A Search Reference CNSZX to NOO…" at bounding box center [628, 836] width 1151 height 1325
